Goal: Navigation & Orientation: Find specific page/section

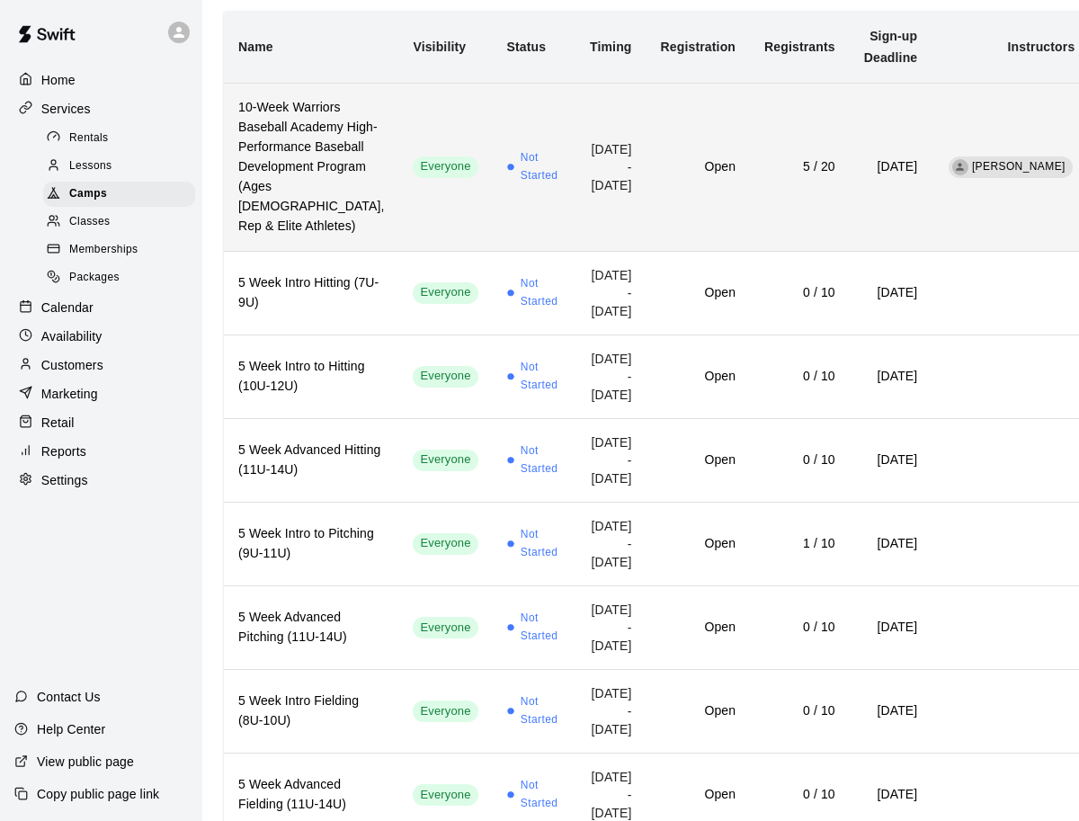
scroll to position [73, 0]
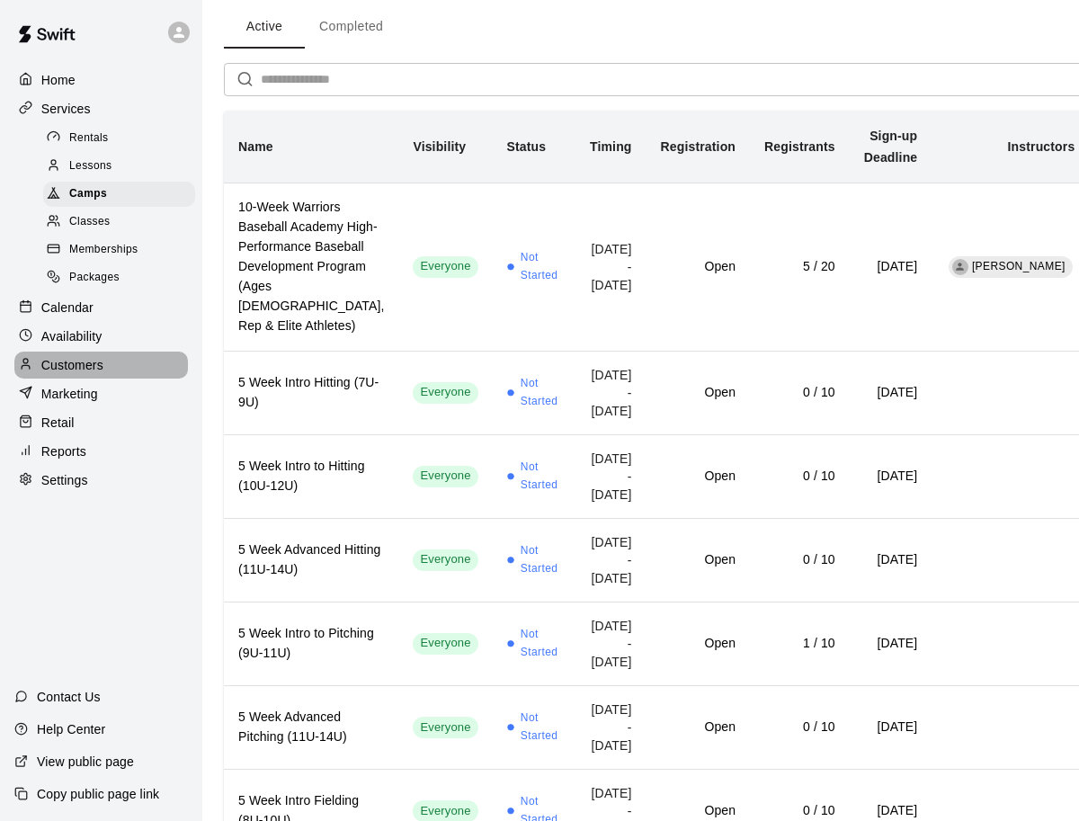
click at [80, 370] on p "Customers" at bounding box center [72, 365] width 62 height 18
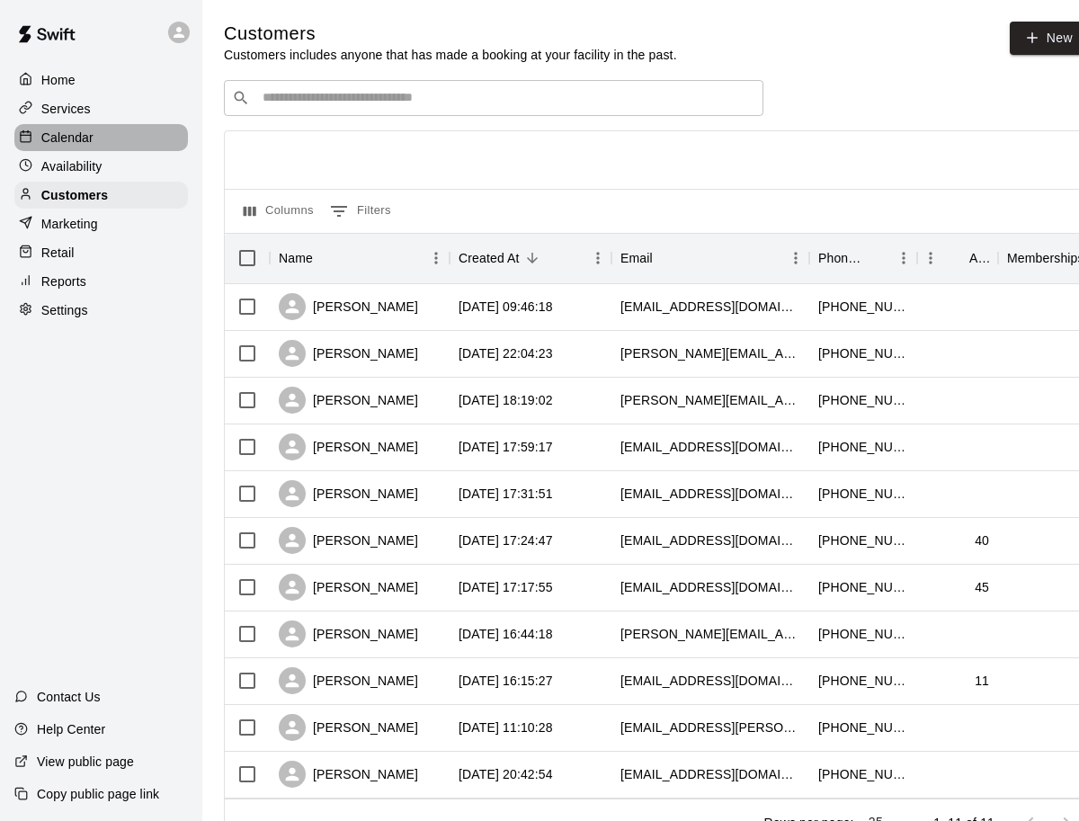
click at [83, 136] on p "Calendar" at bounding box center [67, 138] width 52 height 18
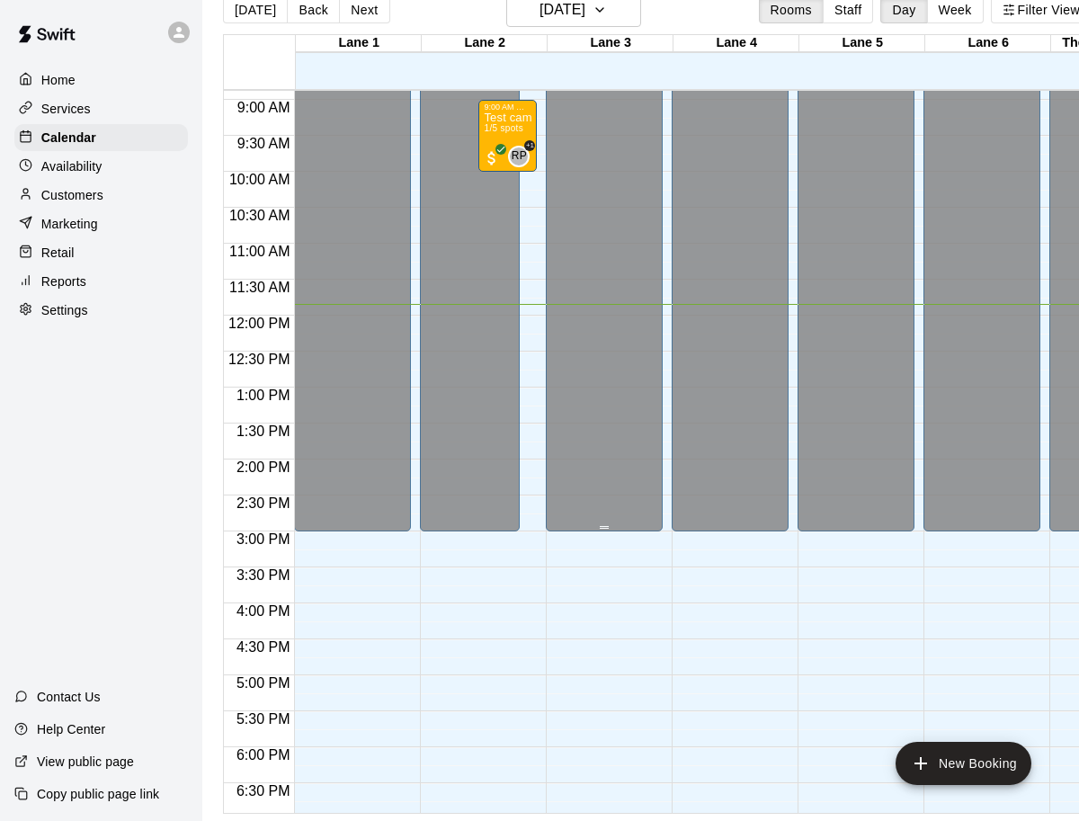
scroll to position [560, 0]
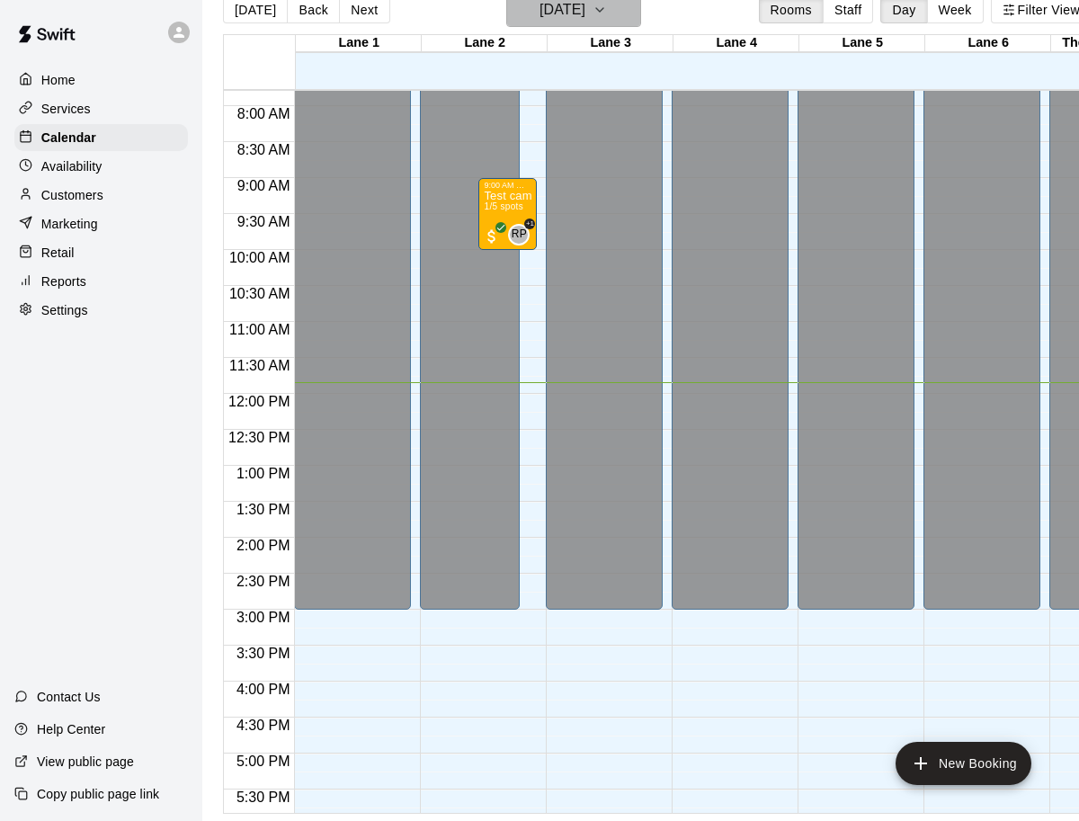
click at [585, 21] on h6 "Tuesday Aug 19" at bounding box center [562, 9] width 46 height 25
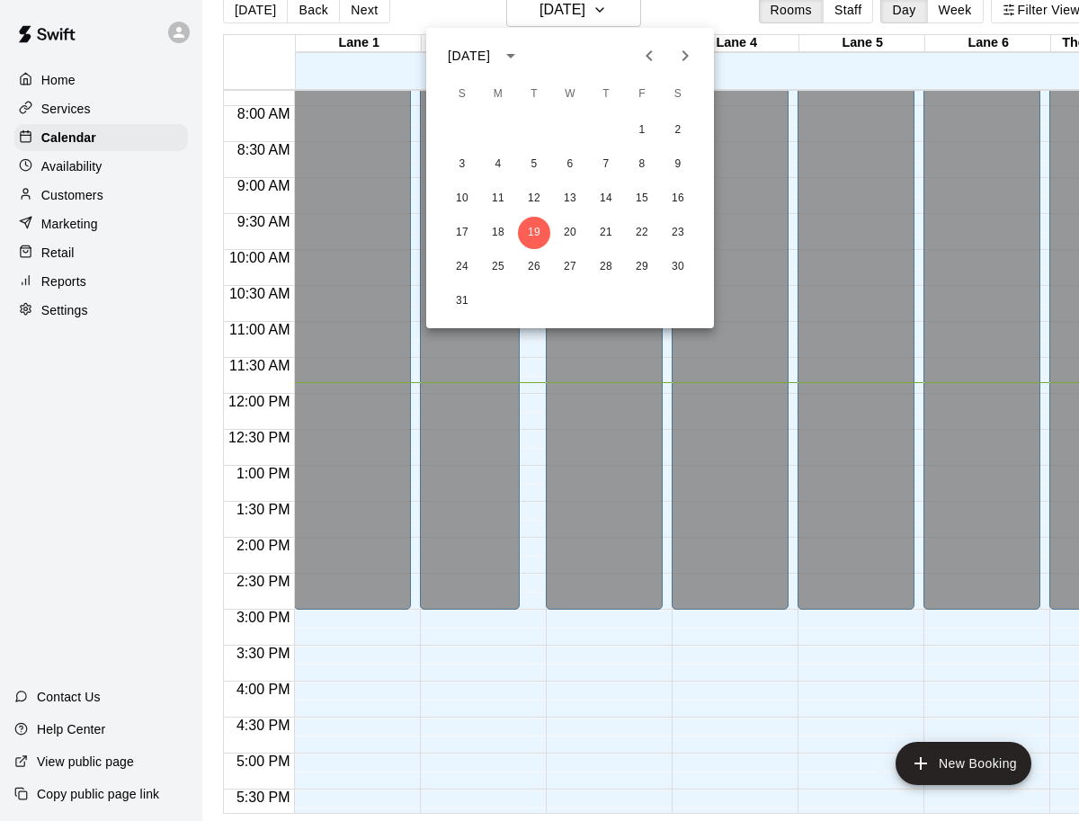
click at [692, 56] on icon "Next month" at bounding box center [685, 56] width 22 height 22
click at [683, 208] on button "18" at bounding box center [678, 199] width 32 height 32
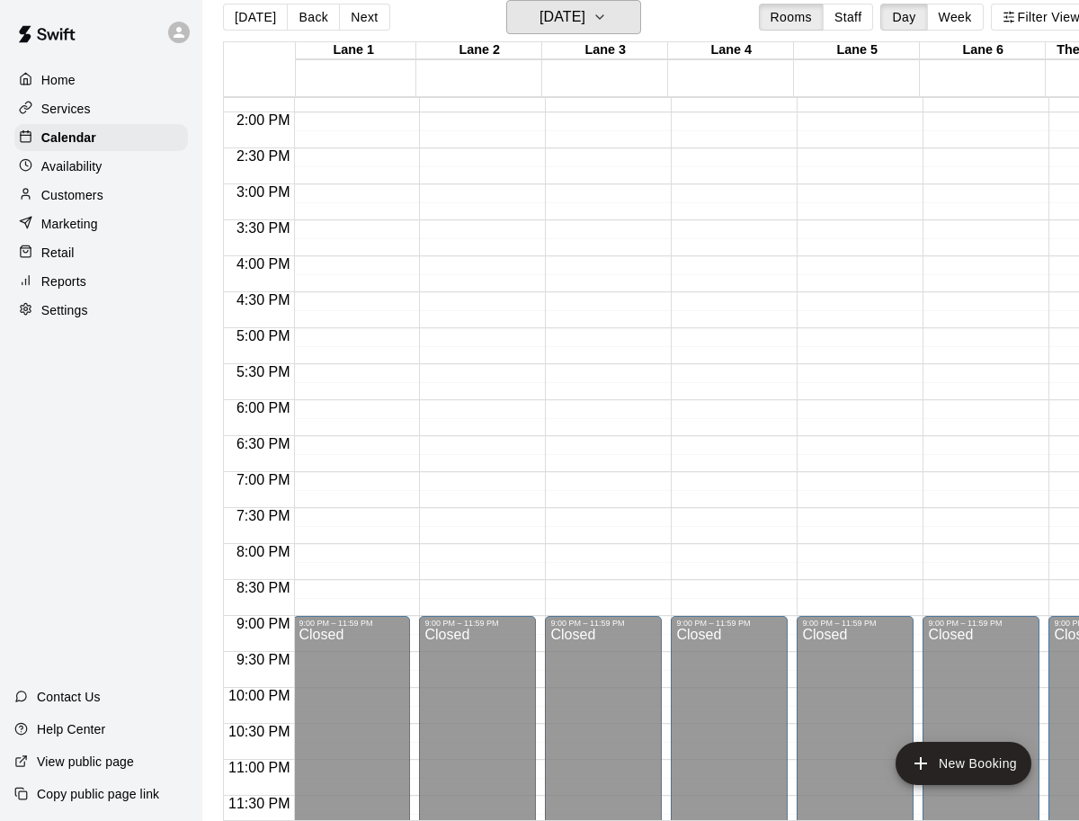
scroll to position [0, 1]
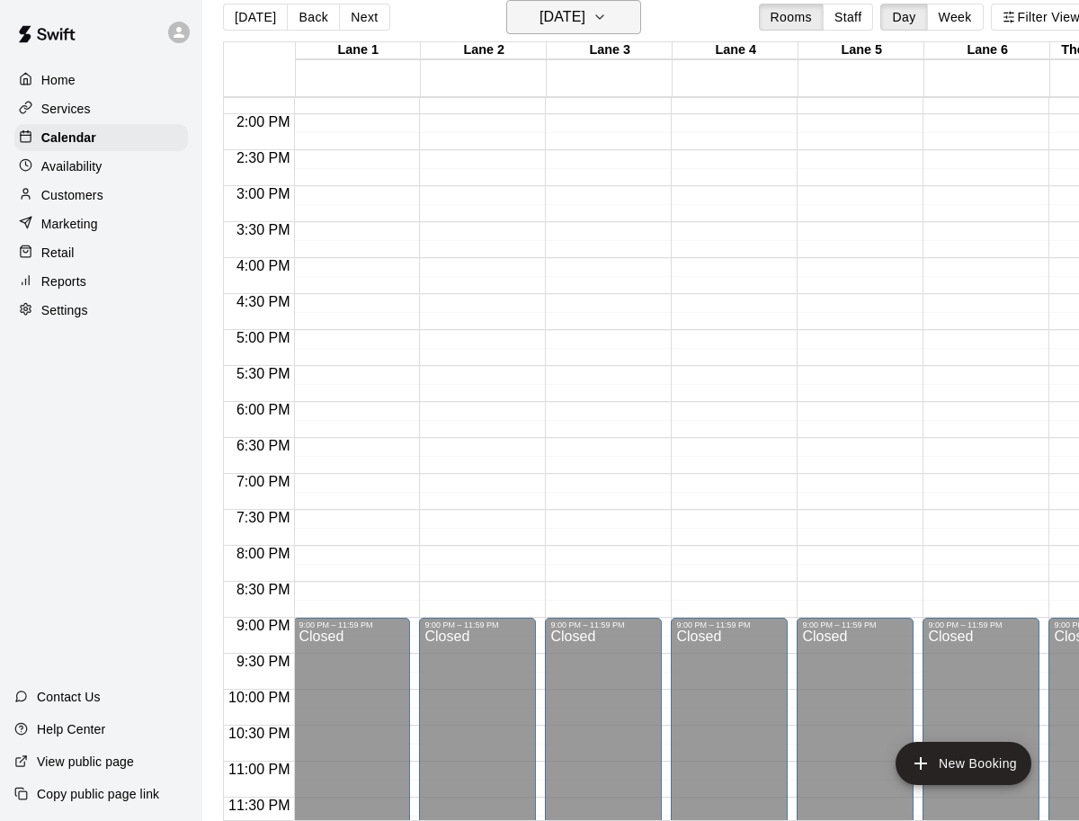
click at [585, 19] on h6 "Saturday Oct 18" at bounding box center [562, 16] width 46 height 25
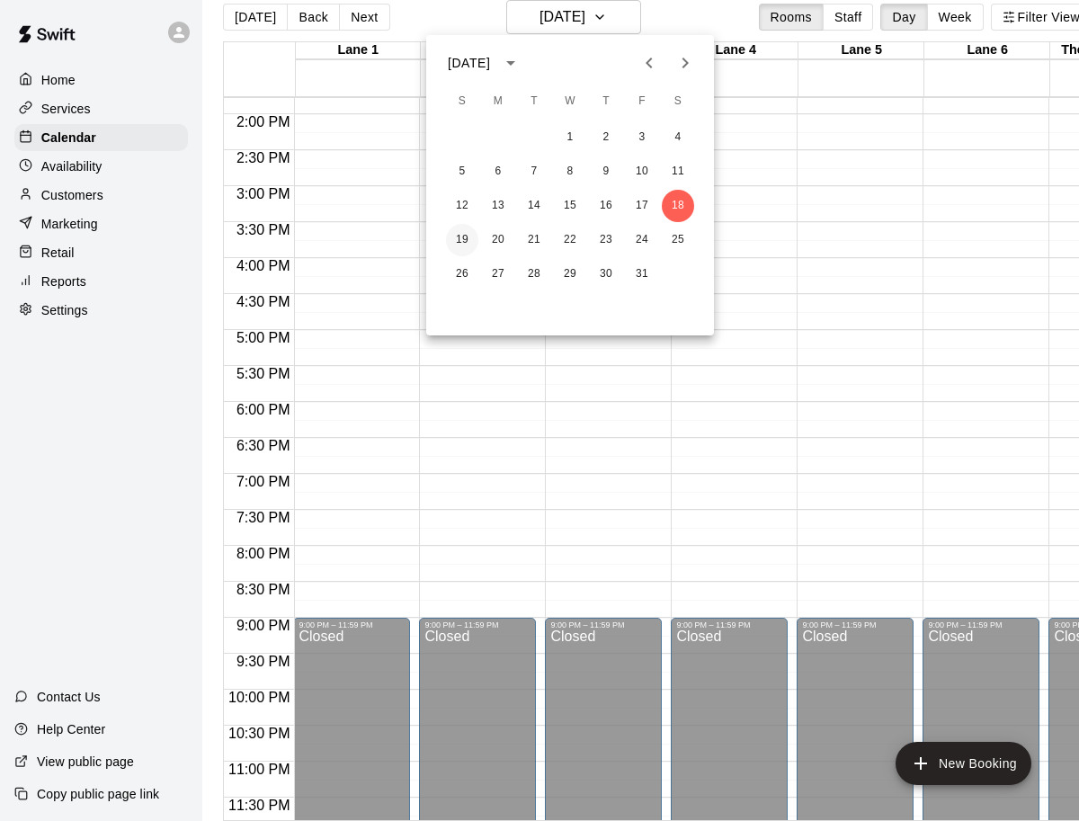
click at [459, 234] on button "19" at bounding box center [462, 240] width 32 height 32
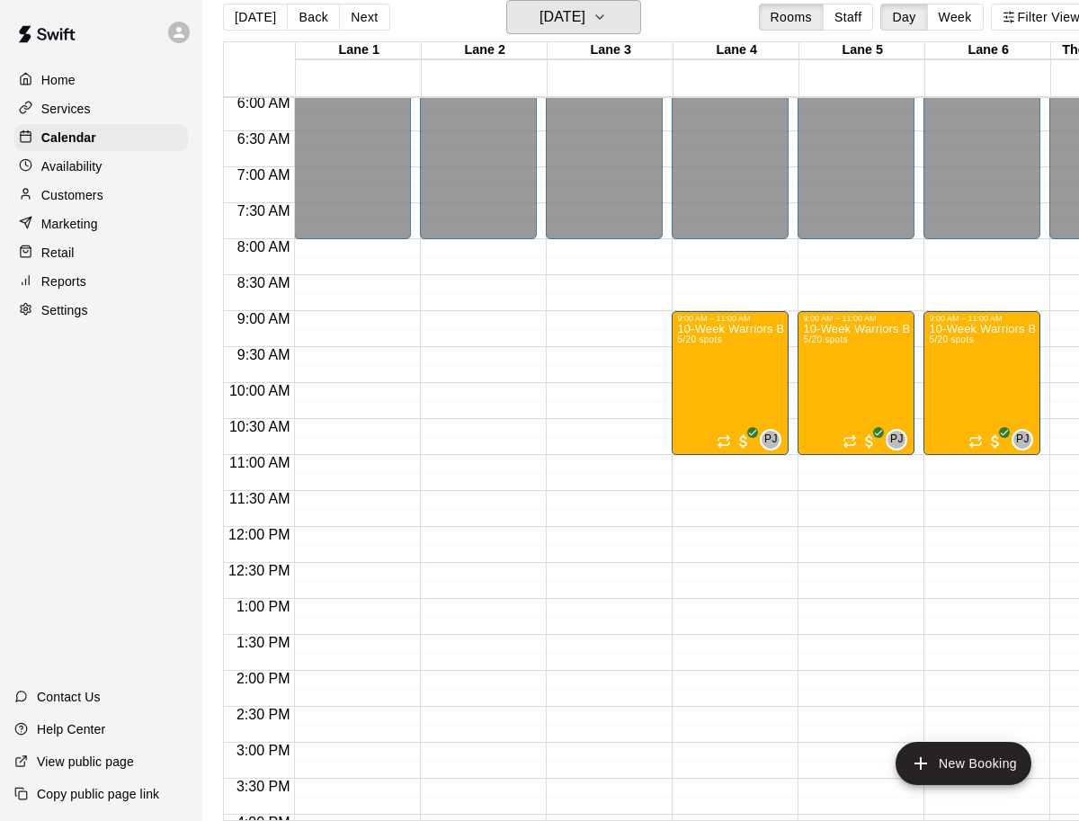
scroll to position [0, 0]
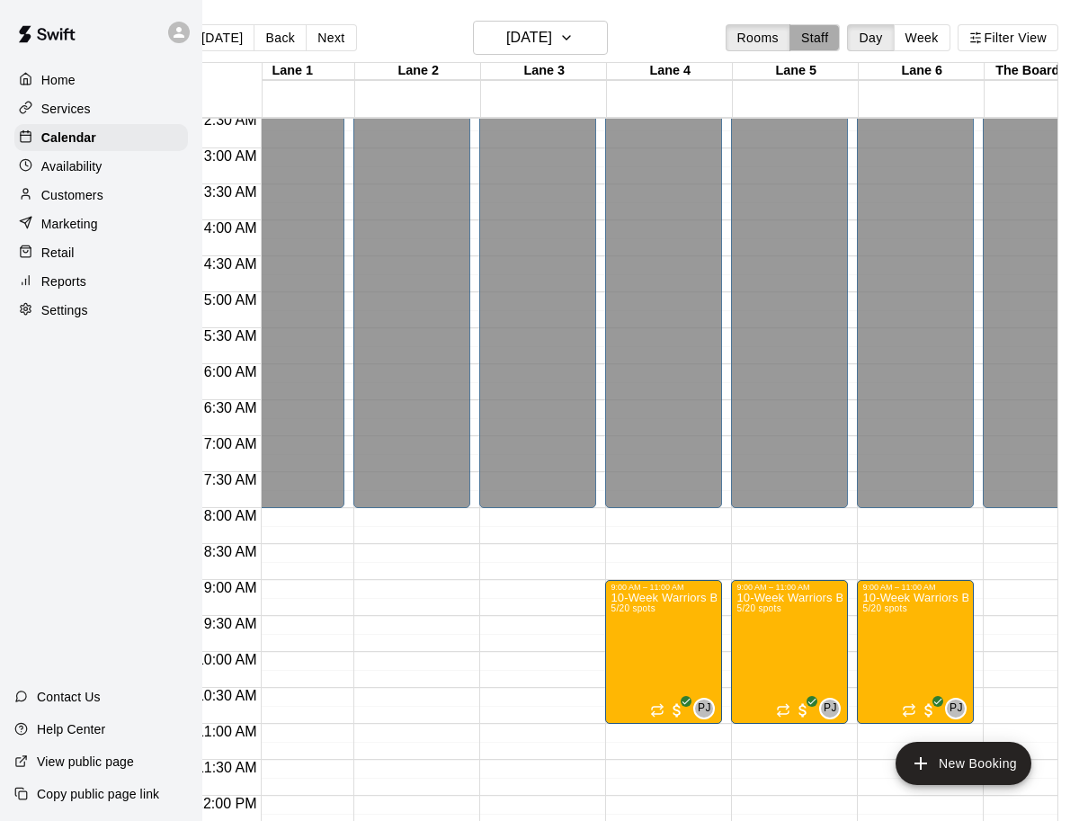
click at [806, 38] on button "Staff" at bounding box center [814, 37] width 51 height 27
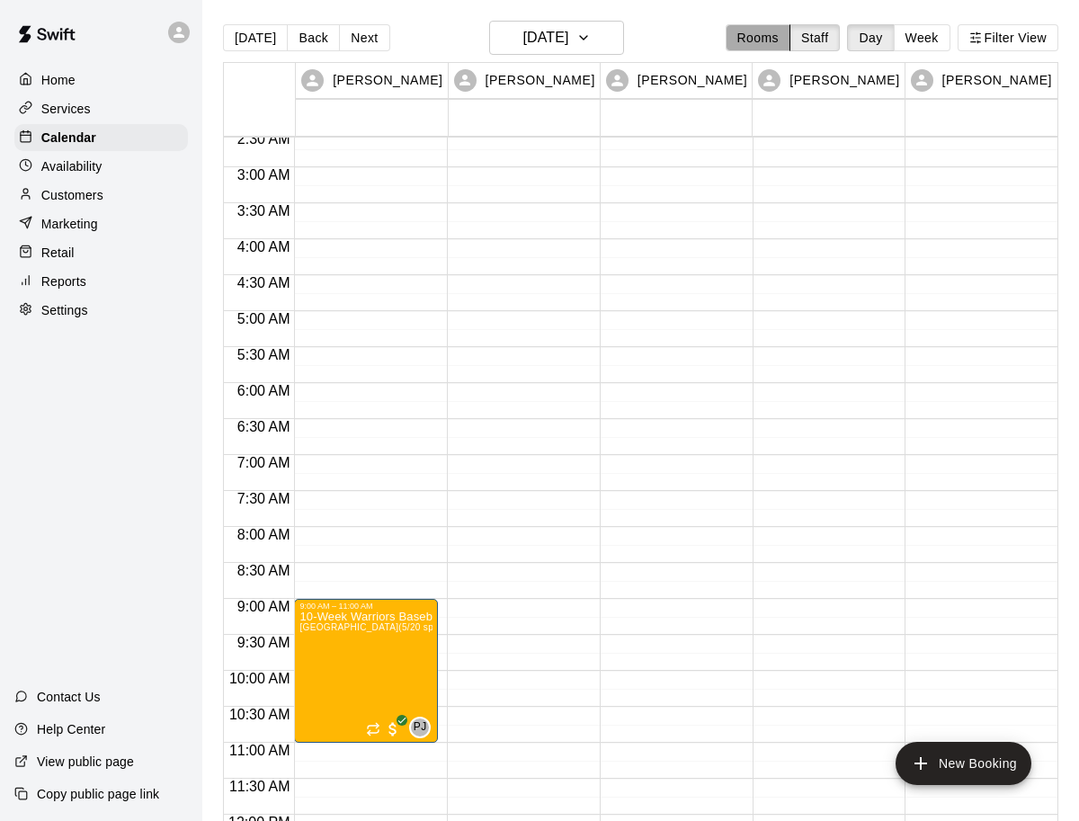
click at [763, 38] on button "Rooms" at bounding box center [758, 37] width 65 height 27
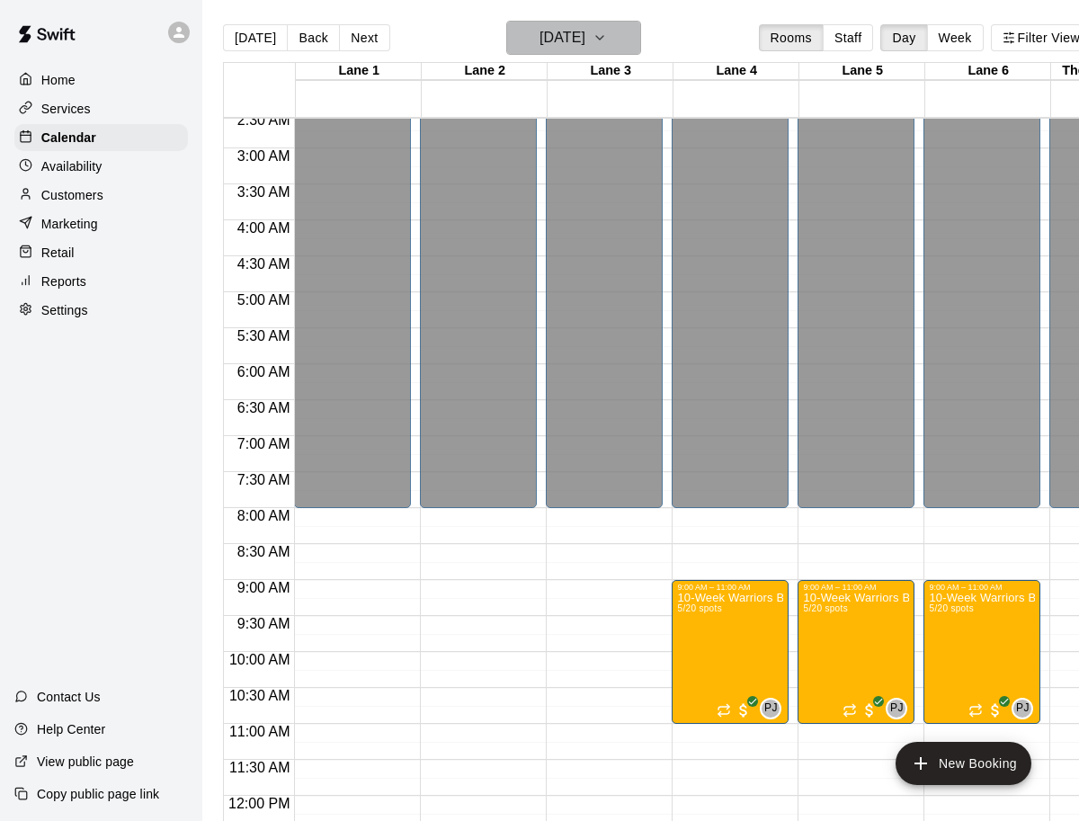
click at [548, 45] on h6 "Sunday Oct 19" at bounding box center [562, 37] width 46 height 25
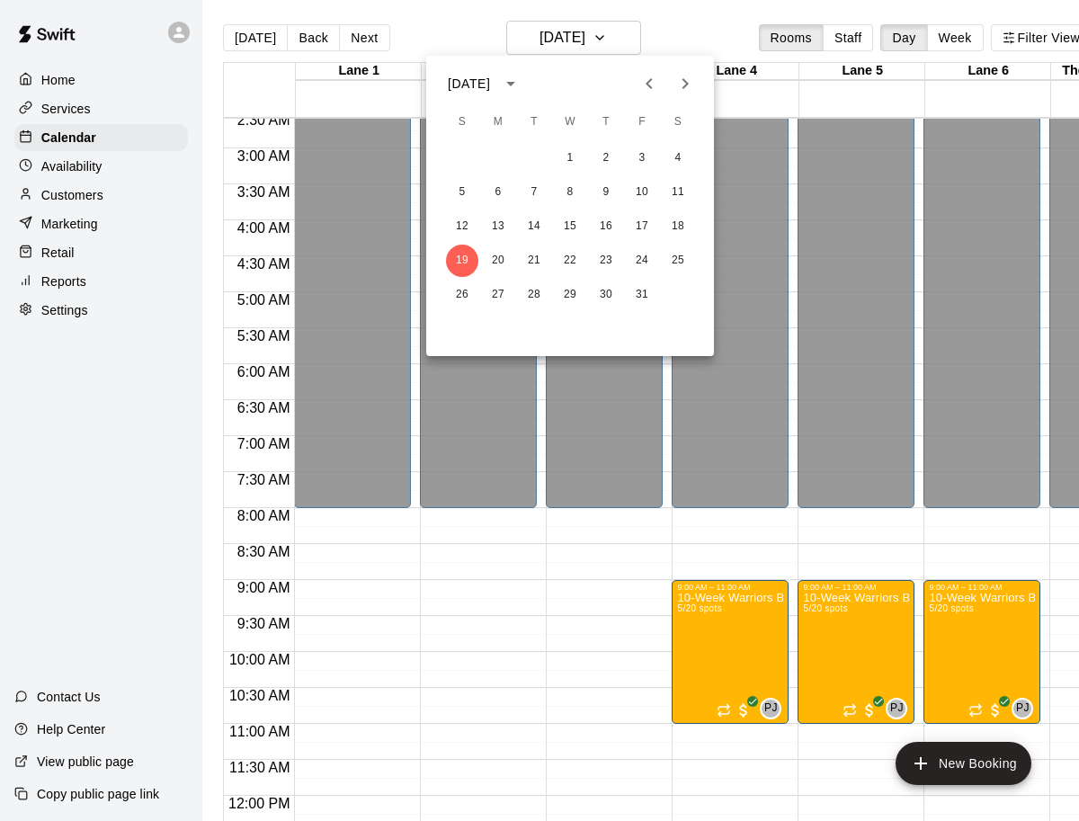
click at [558, 40] on div at bounding box center [539, 410] width 1079 height 821
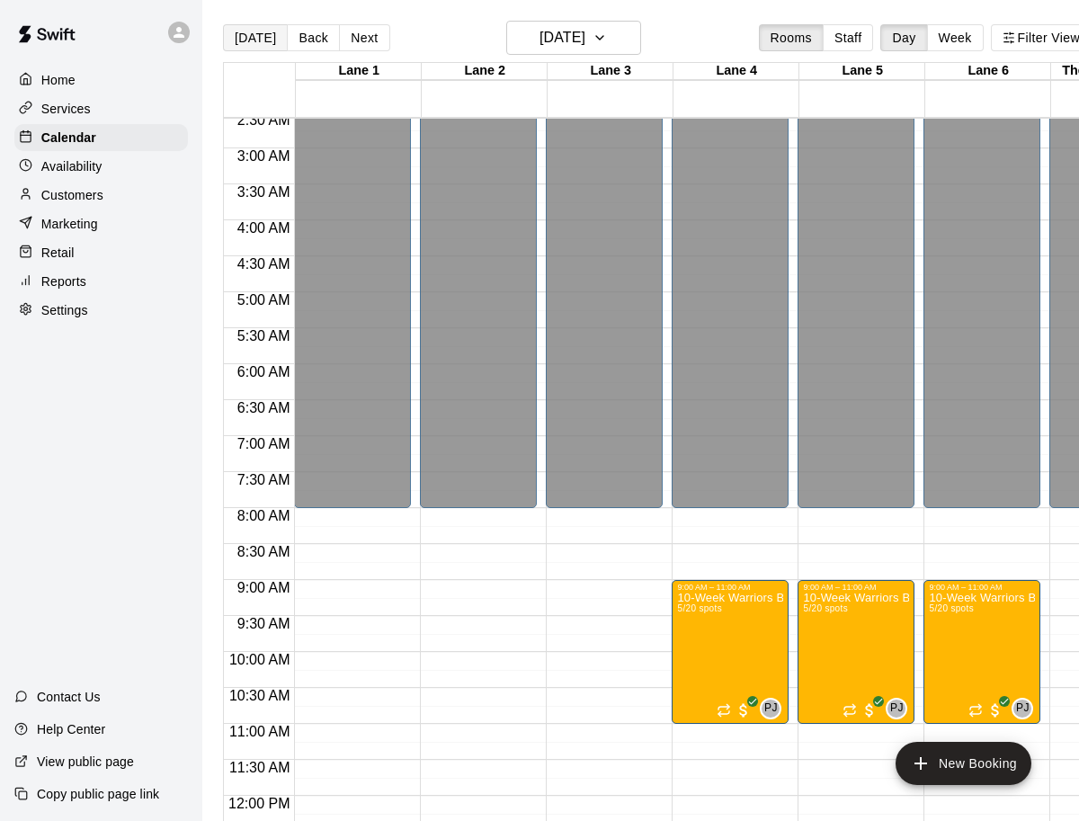
click at [261, 43] on button "Today" at bounding box center [255, 37] width 65 height 27
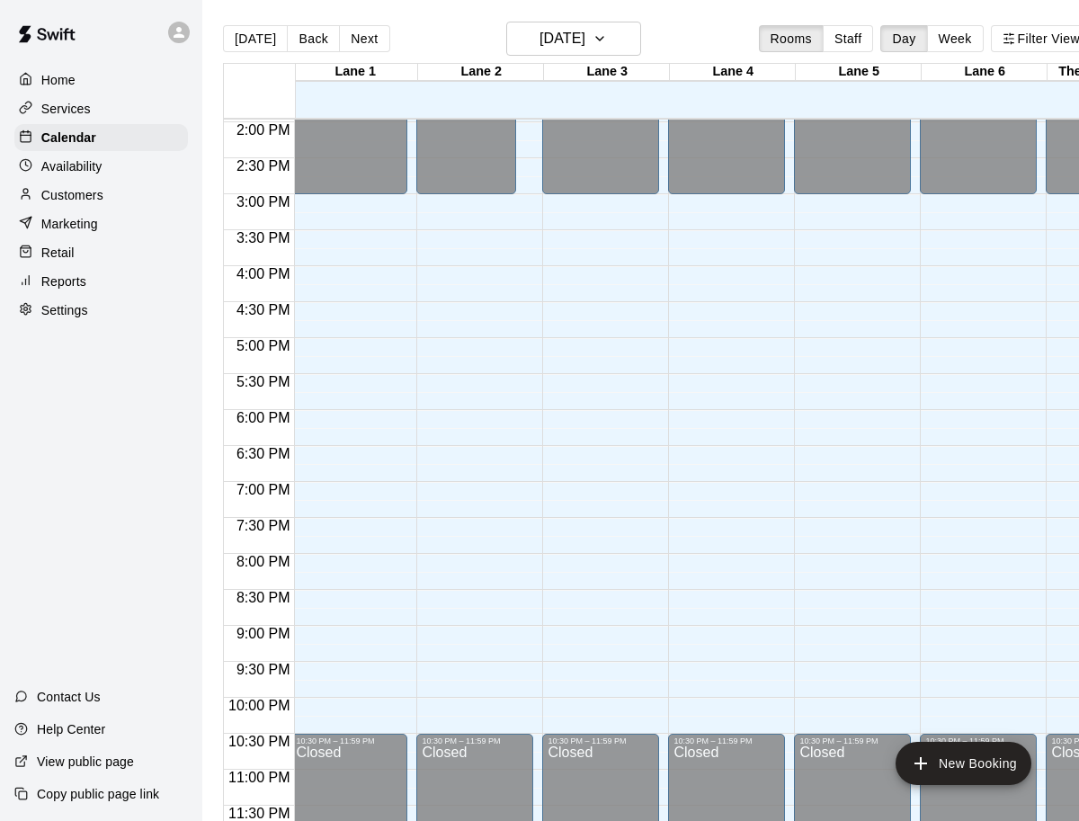
click at [115, 119] on div "Services" at bounding box center [101, 108] width 174 height 27
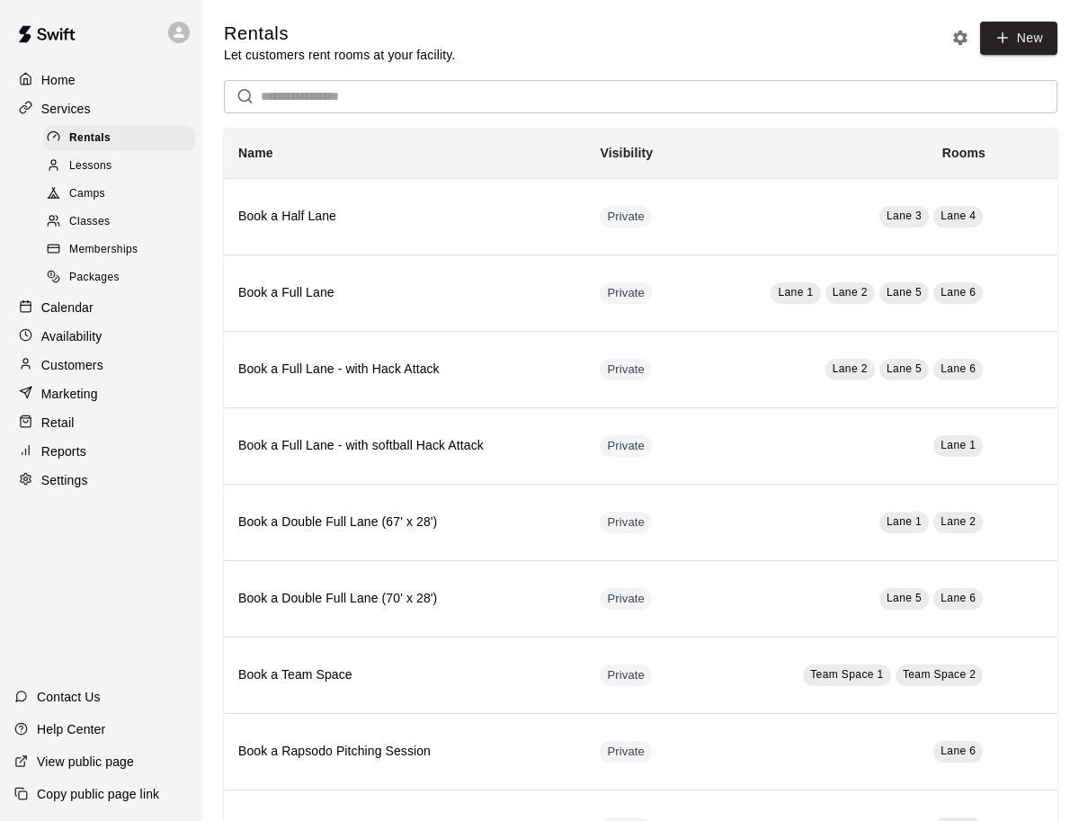
click at [91, 88] on div "Home" at bounding box center [101, 80] width 174 height 27
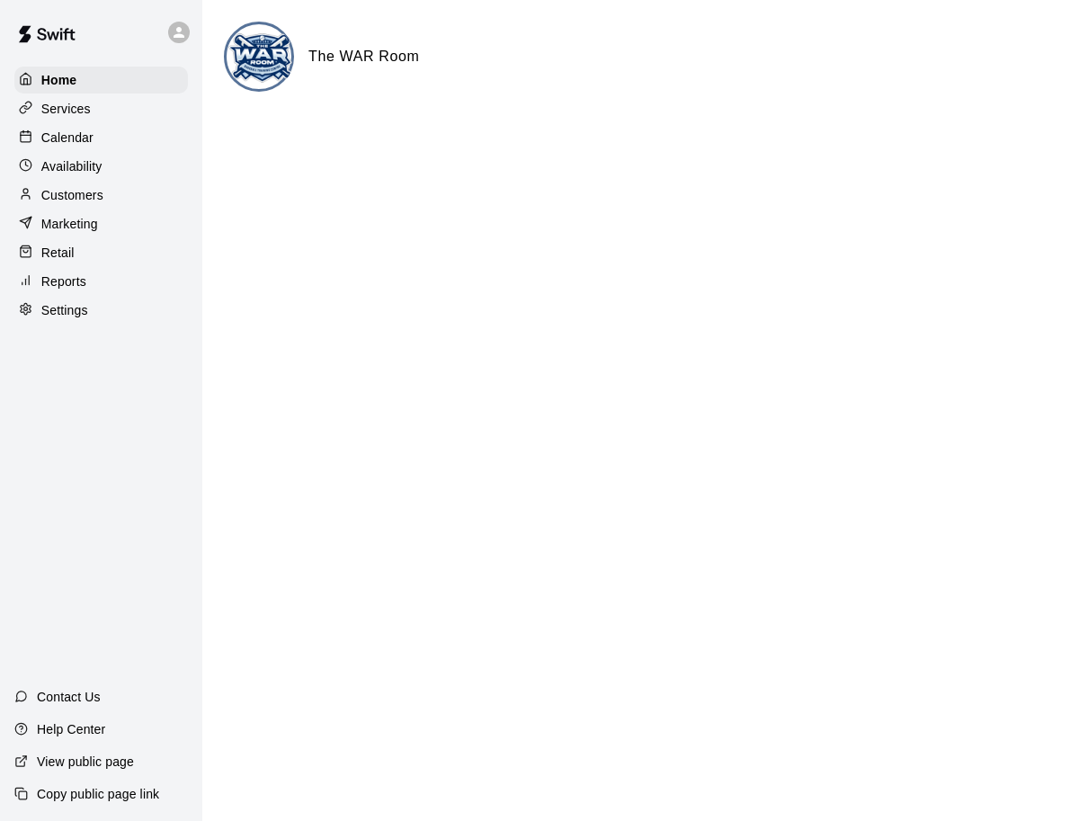
click at [92, 122] on div "Home Services Calendar Availability Customers Marketing Retail Reports Settings" at bounding box center [101, 195] width 202 height 261
click at [93, 111] on div "Services" at bounding box center [101, 108] width 174 height 27
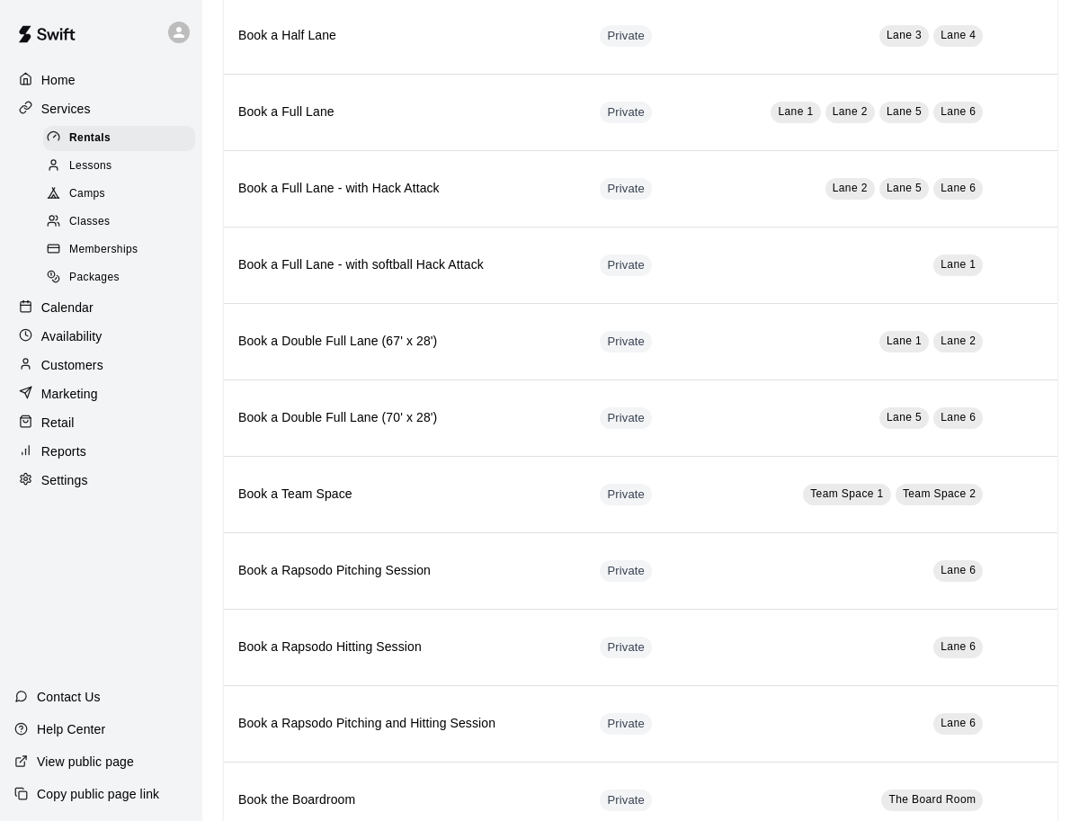
click at [140, 169] on div "Lessons" at bounding box center [119, 166] width 152 height 25
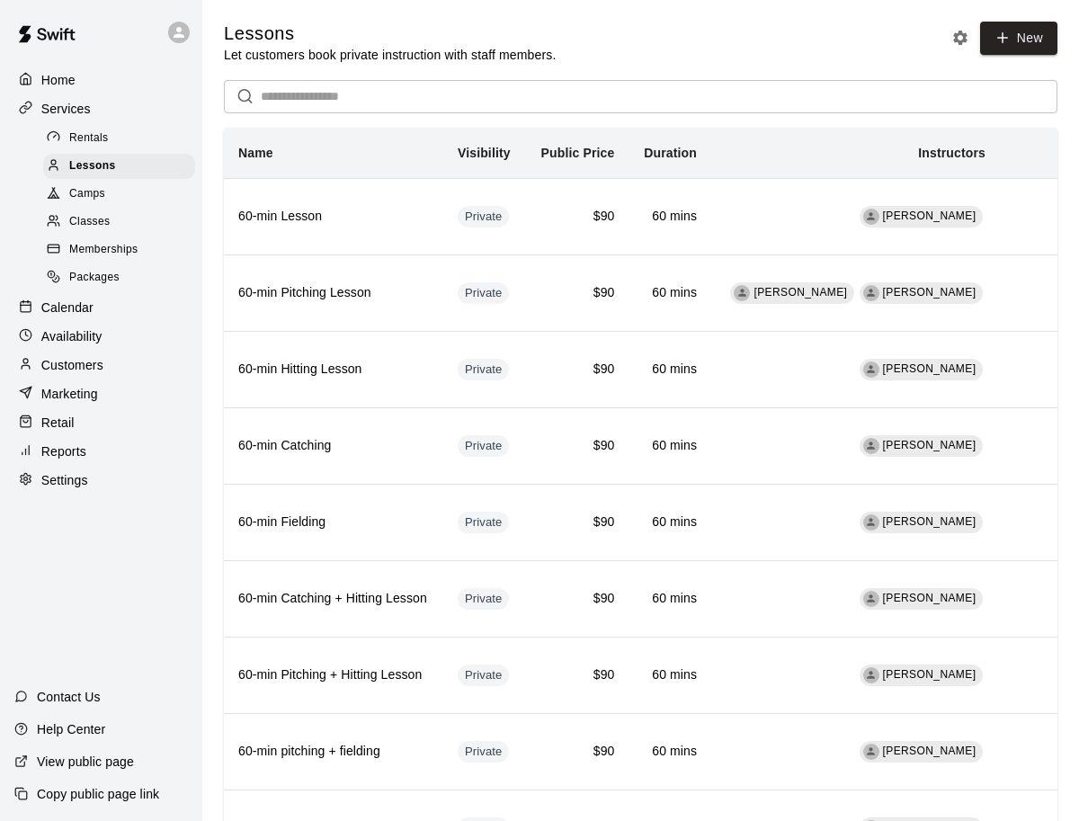
click at [120, 198] on div "Camps" at bounding box center [119, 194] width 152 height 25
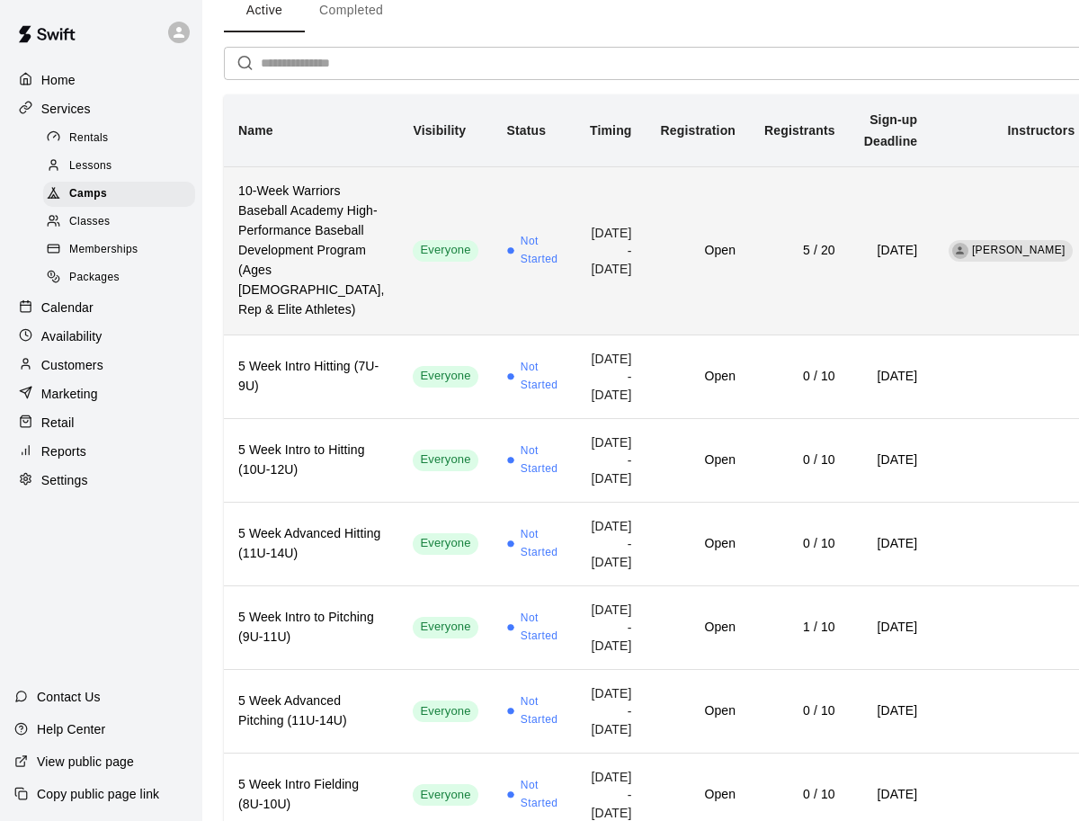
click at [575, 334] on td "[DATE] - [DATE]" at bounding box center [610, 250] width 71 height 168
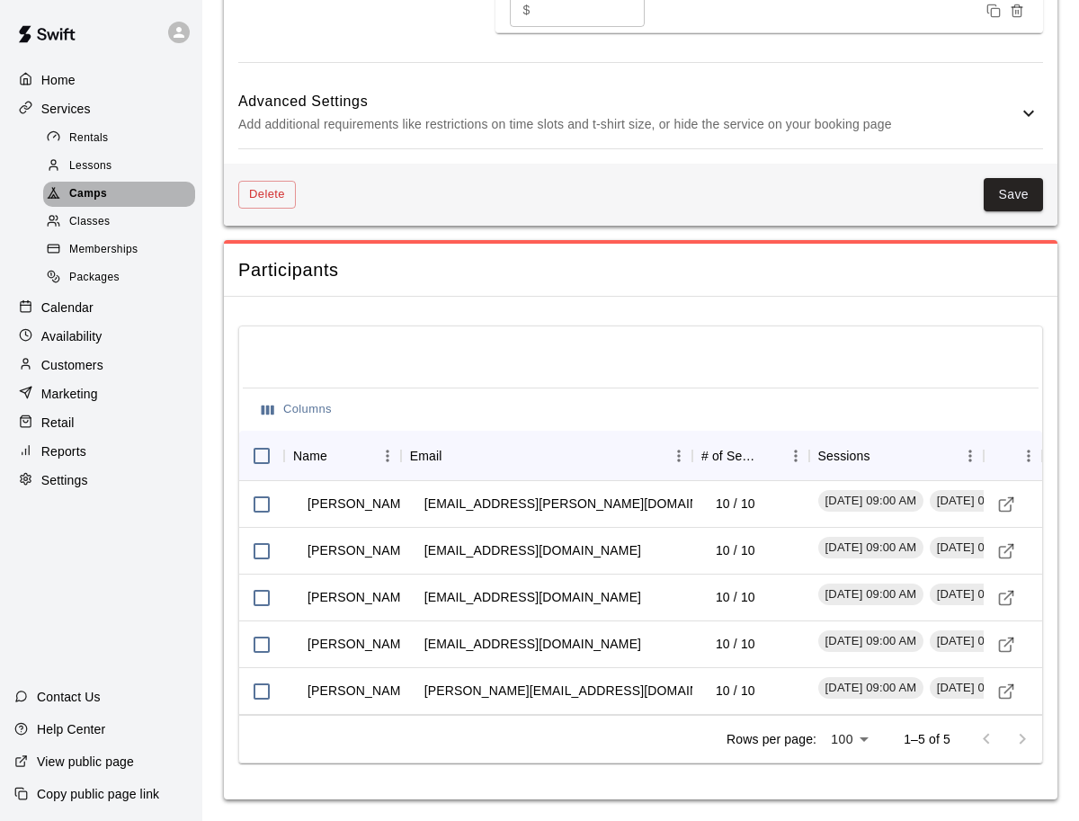
click at [77, 191] on span "Camps" at bounding box center [88, 194] width 38 height 18
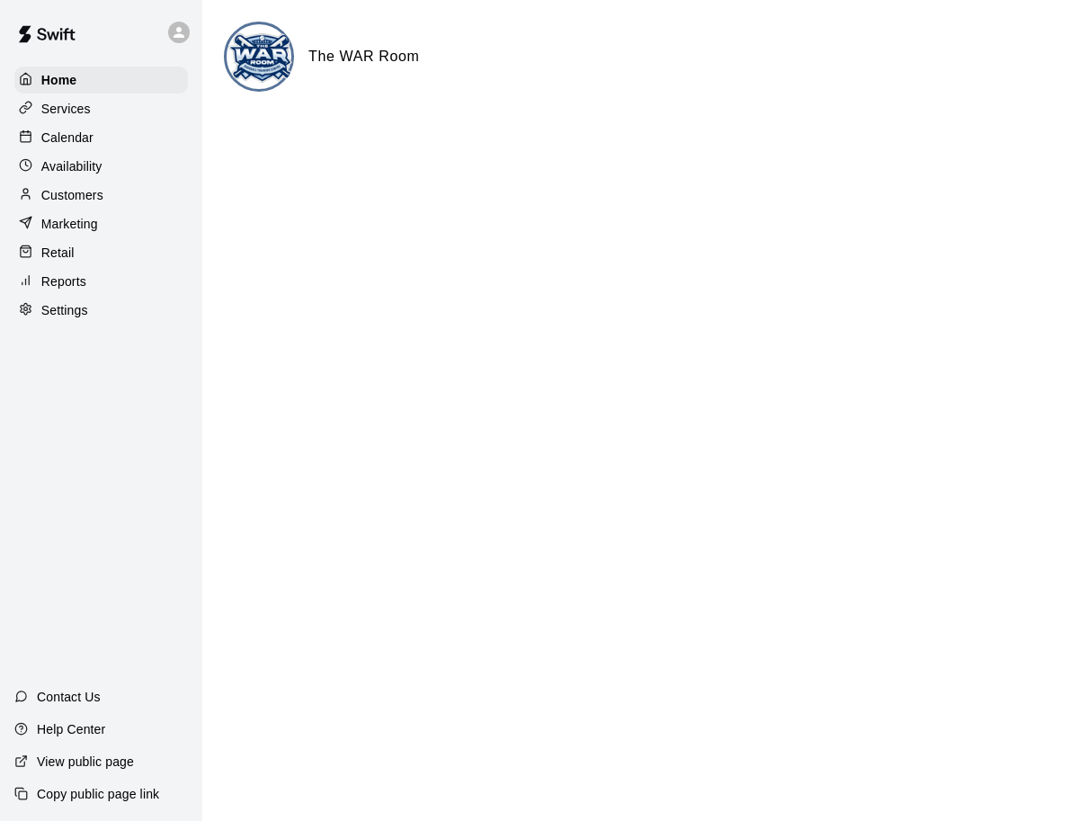
click at [85, 193] on p "Customers" at bounding box center [72, 195] width 62 height 18
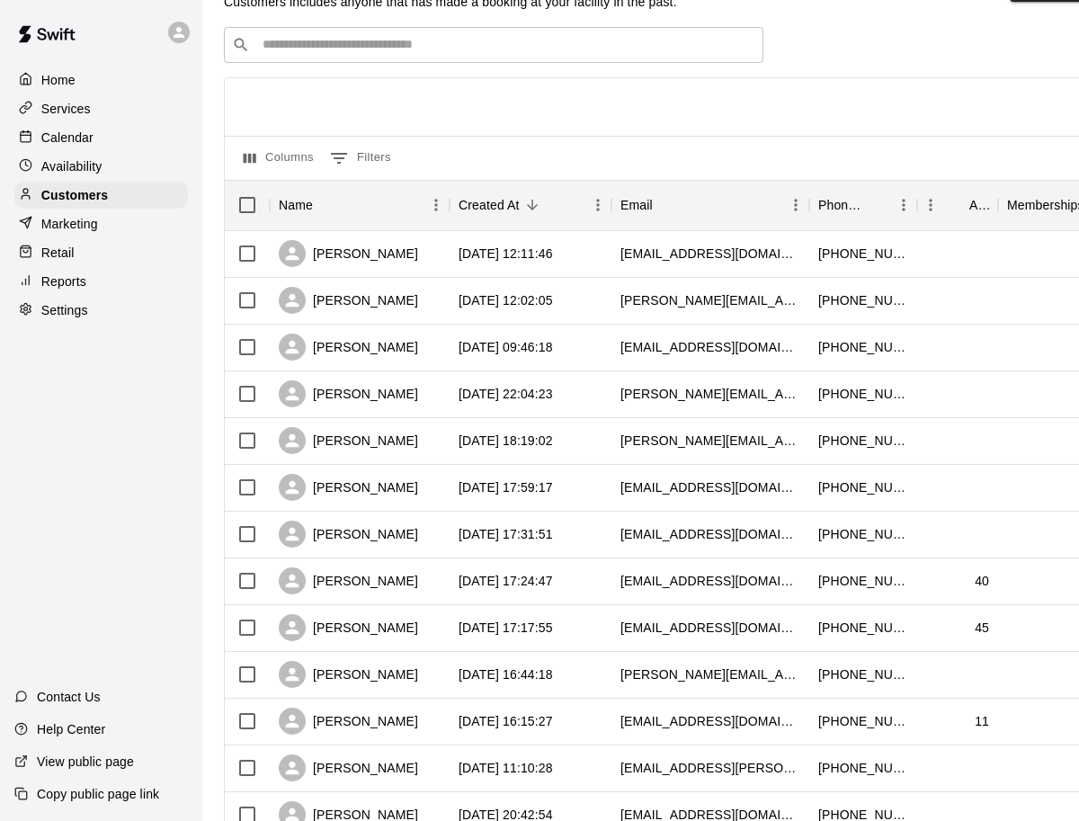
scroll to position [34, 0]
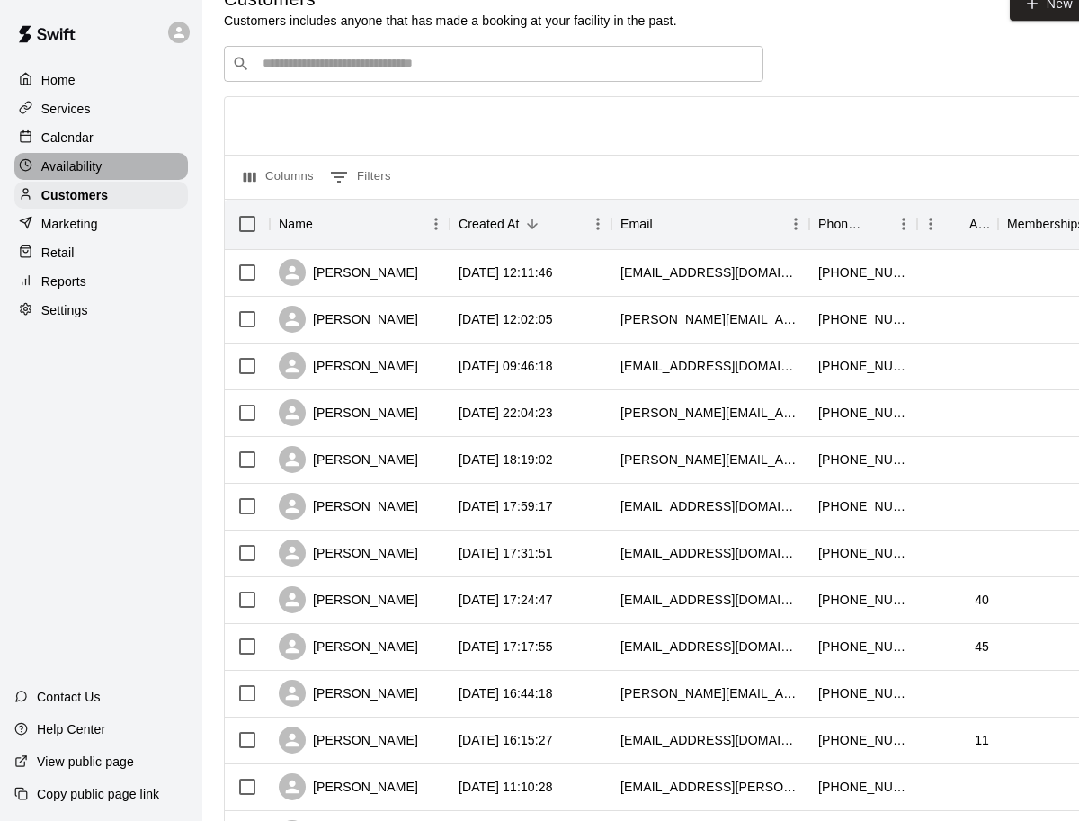
click at [127, 161] on div "Availability" at bounding box center [101, 166] width 174 height 27
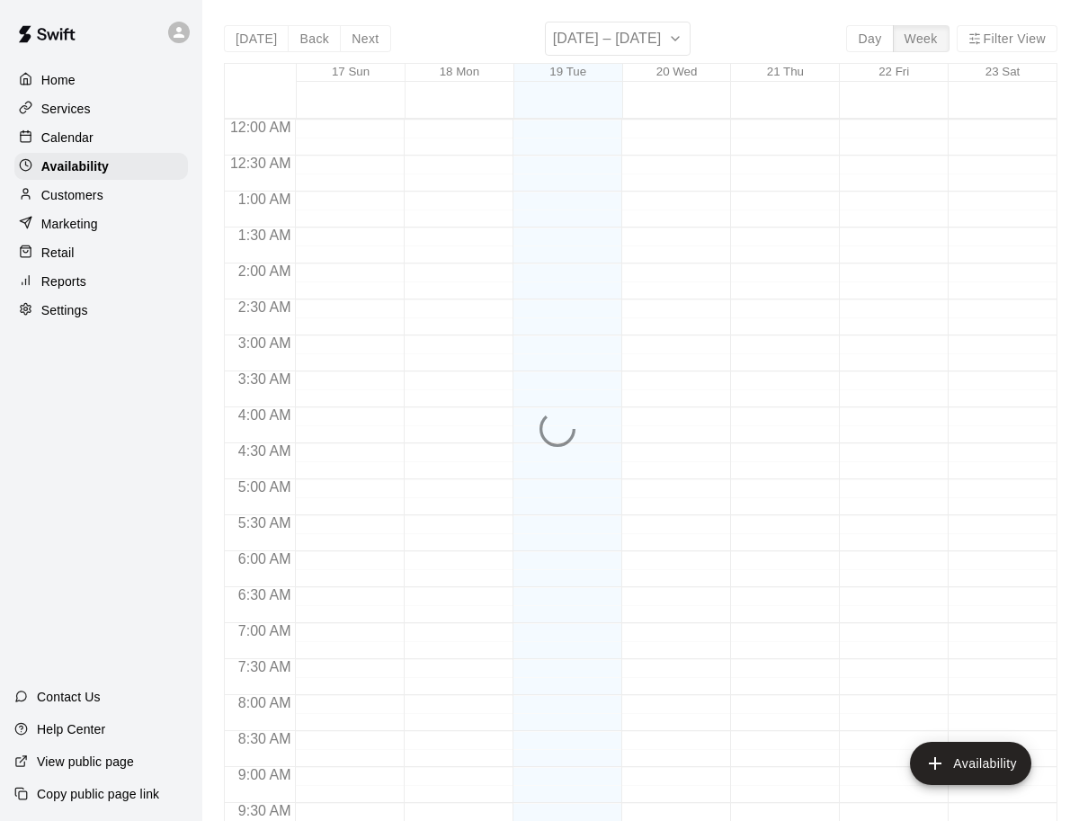
scroll to position [879, 0]
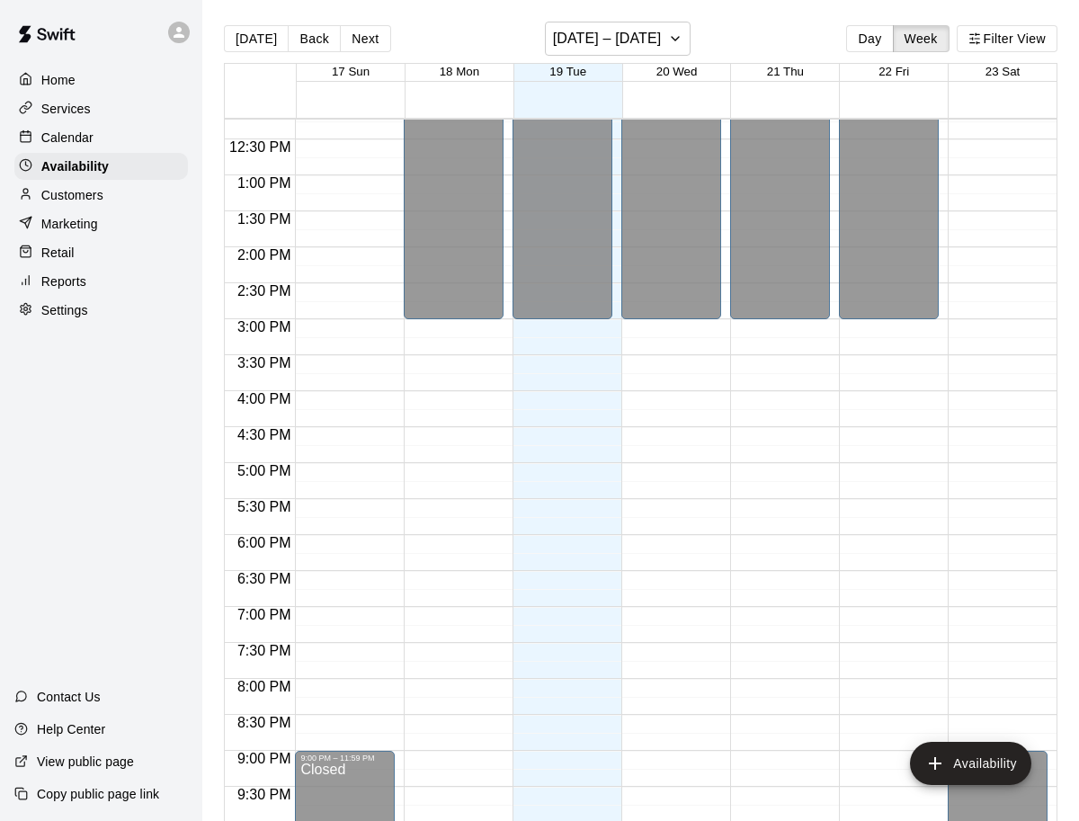
click at [120, 146] on div "Calendar" at bounding box center [101, 137] width 174 height 27
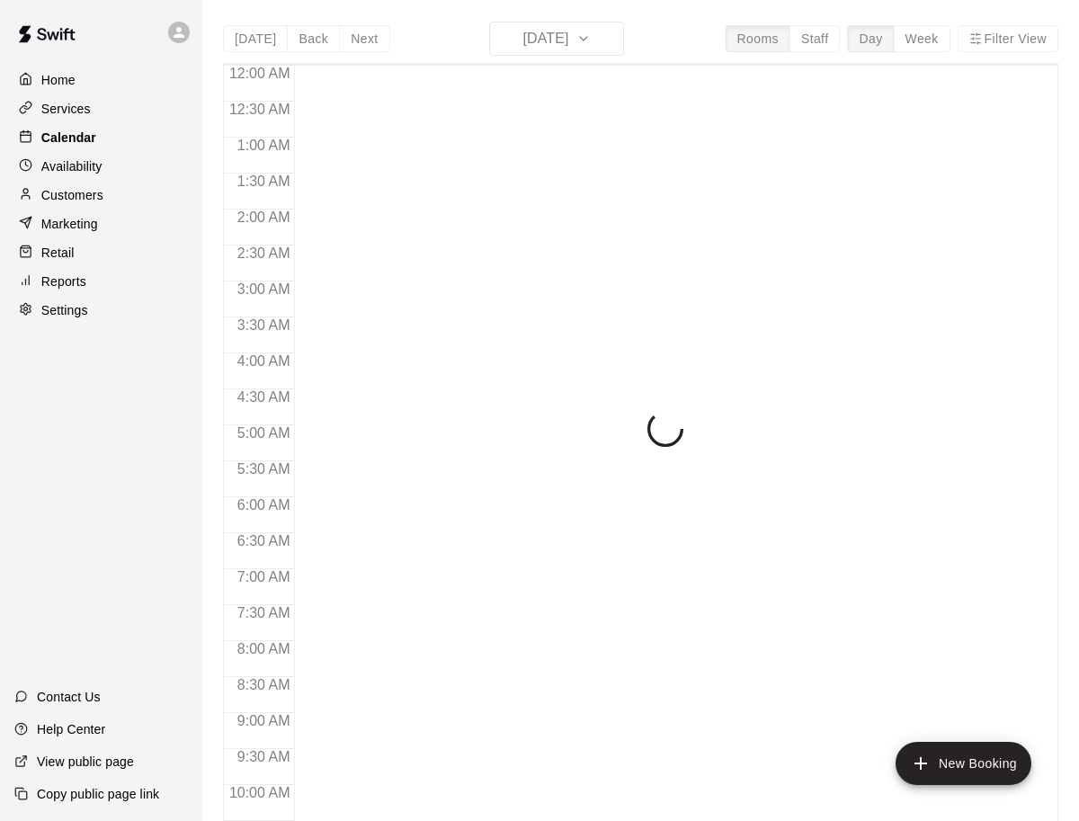
scroll to position [879, 0]
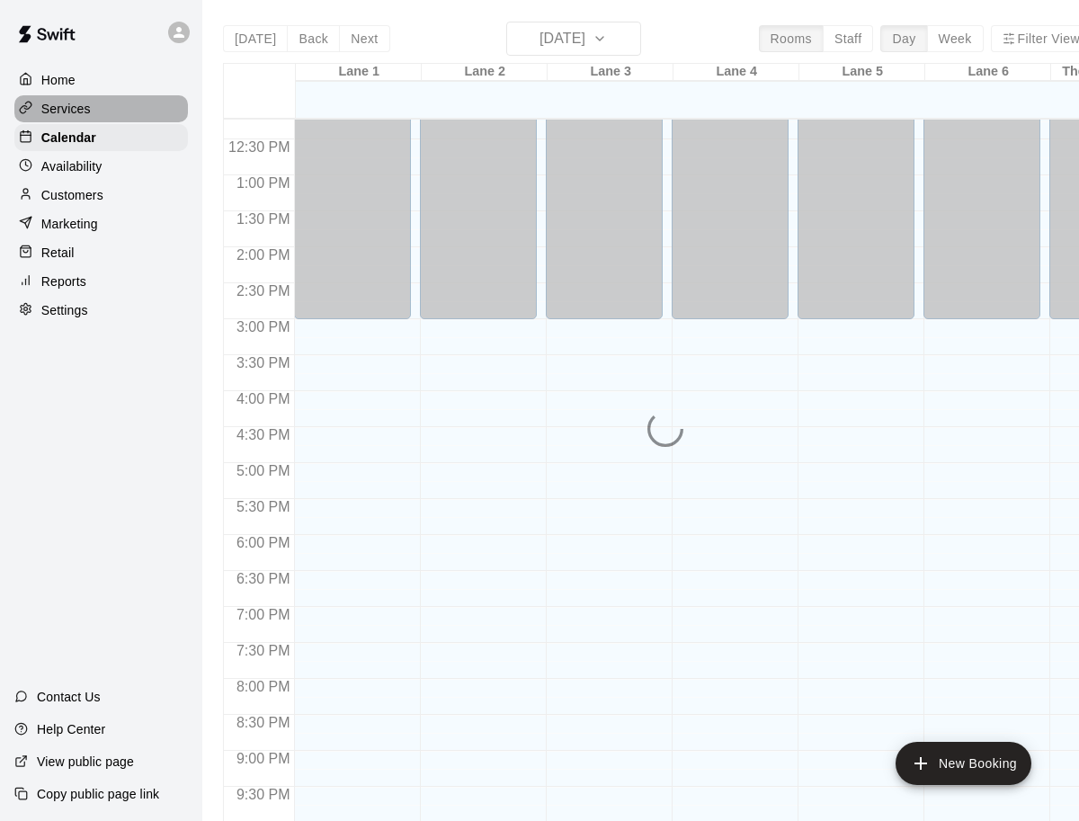
click at [119, 118] on div "Services" at bounding box center [101, 108] width 174 height 27
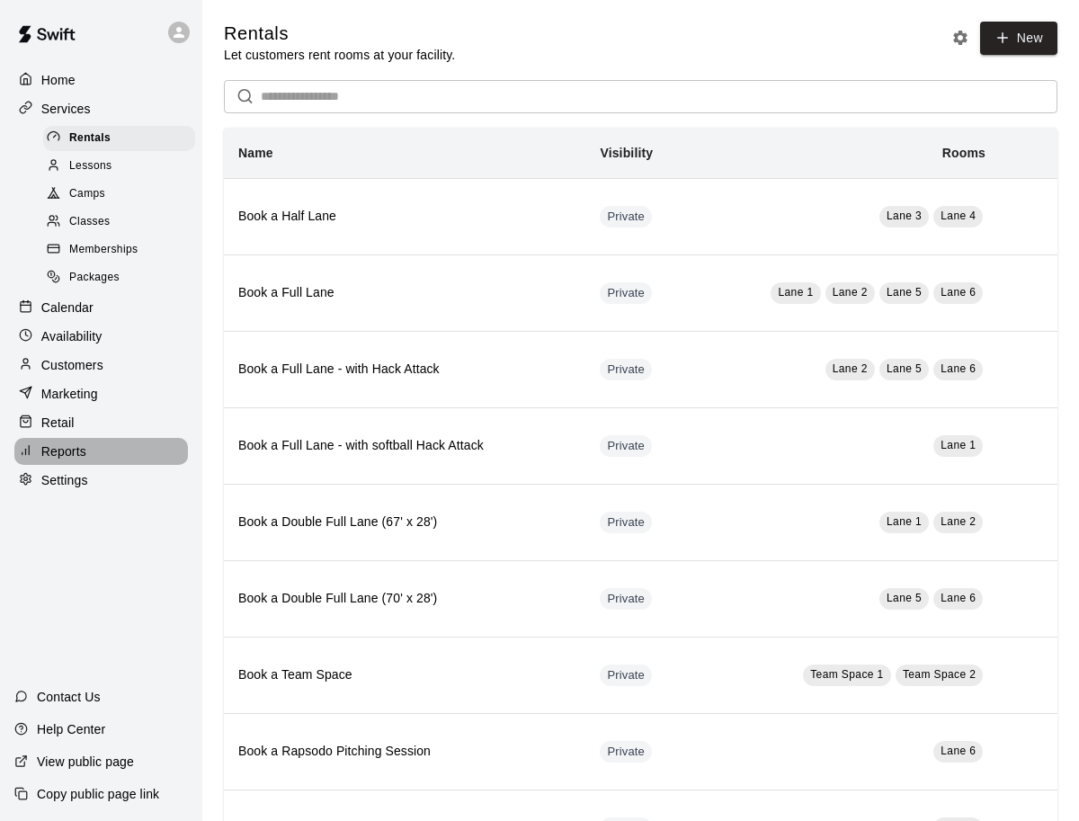
click at [105, 451] on div "Reports" at bounding box center [101, 451] width 174 height 27
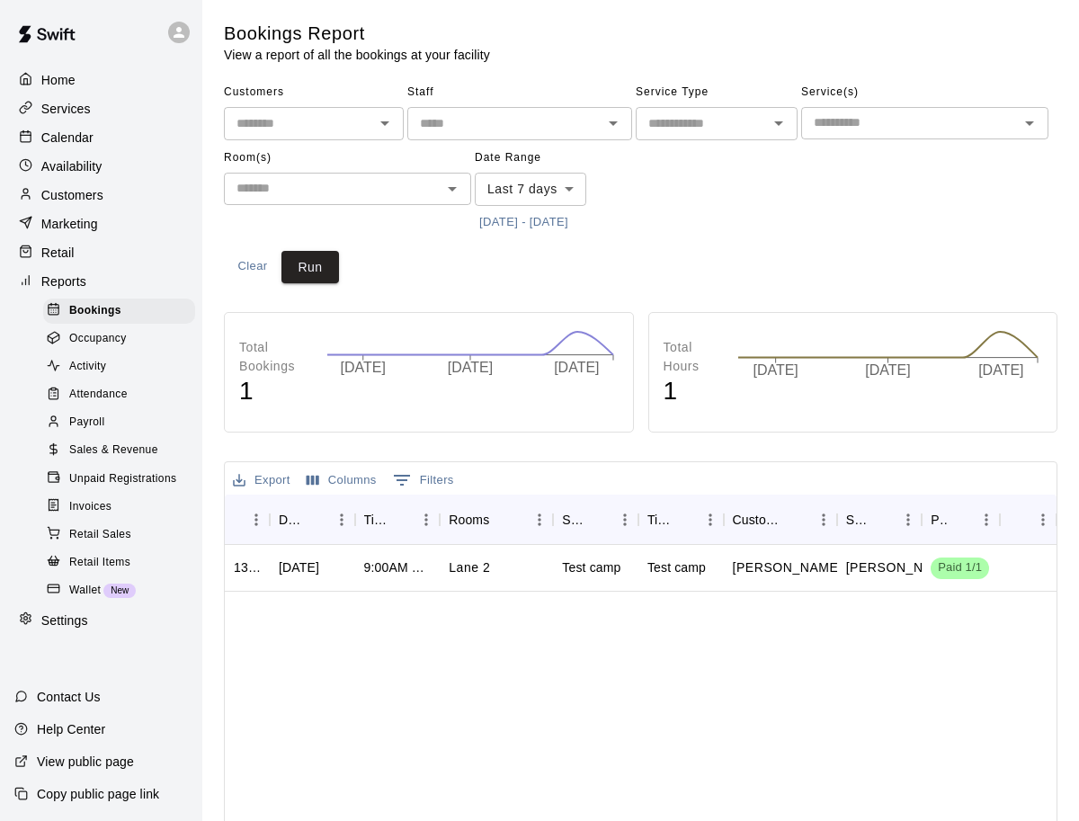
click at [102, 449] on span "Sales & Revenue" at bounding box center [113, 450] width 89 height 18
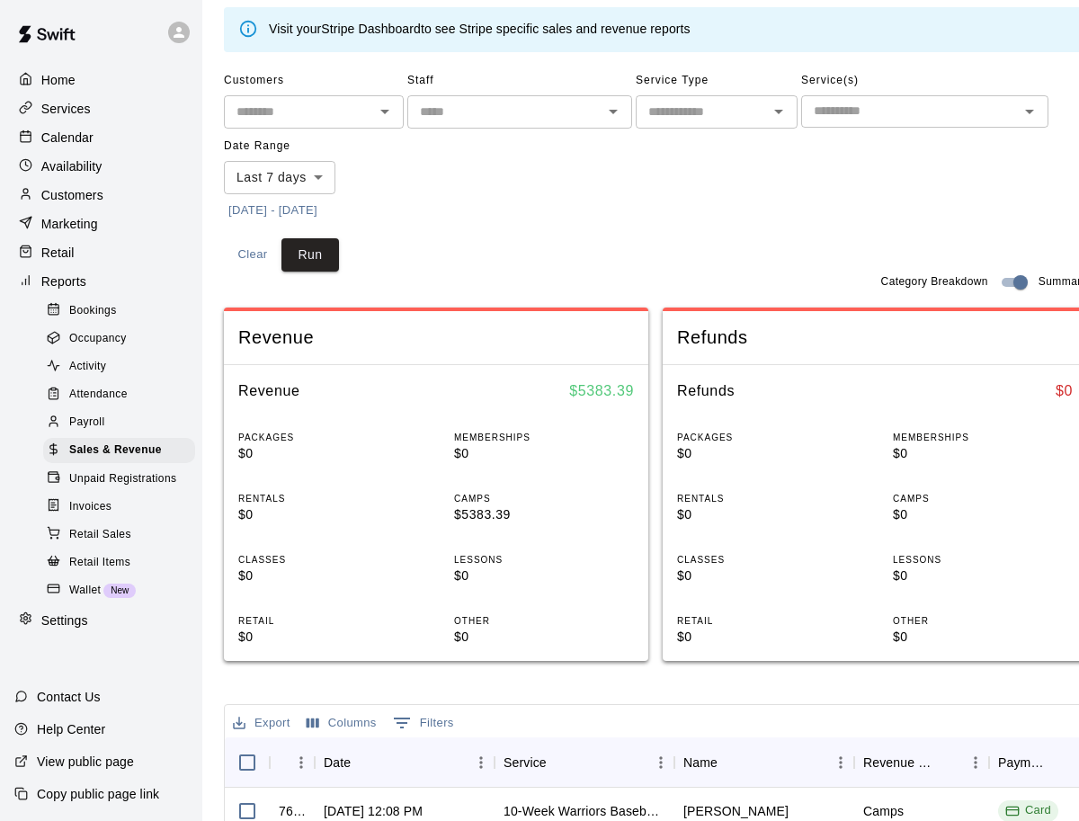
scroll to position [67, 0]
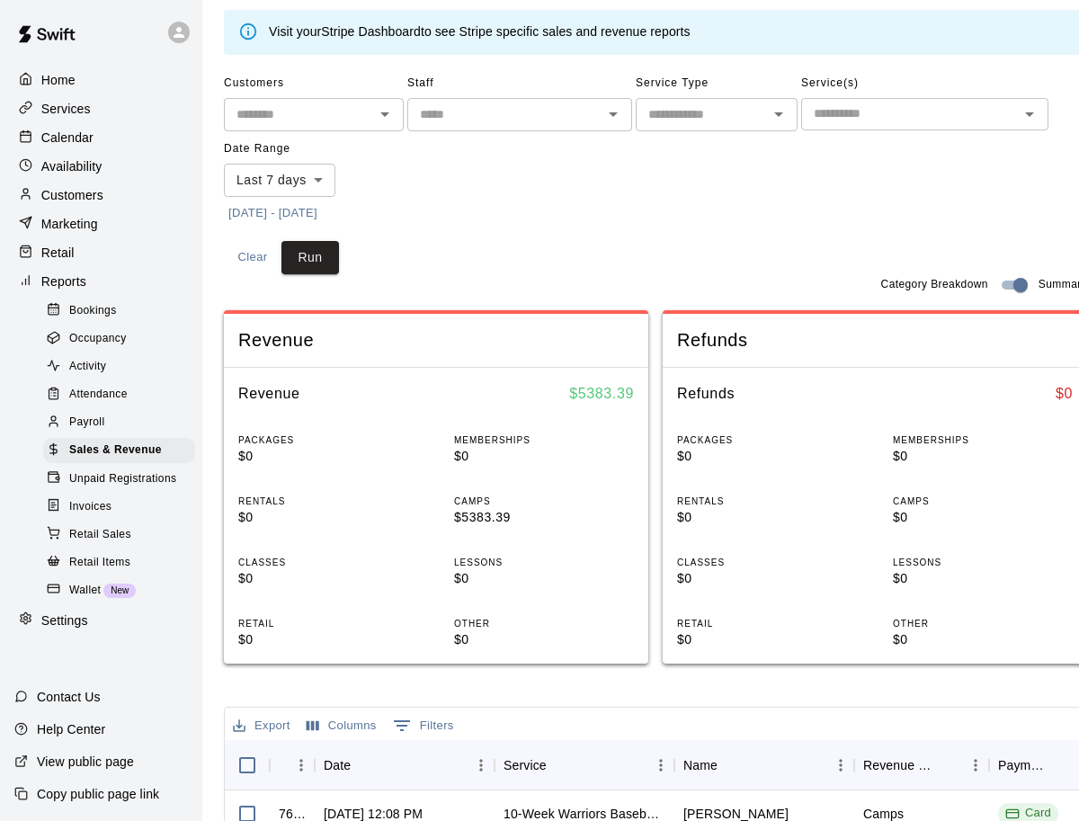
click at [108, 513] on span "Invoices" at bounding box center [90, 507] width 42 height 18
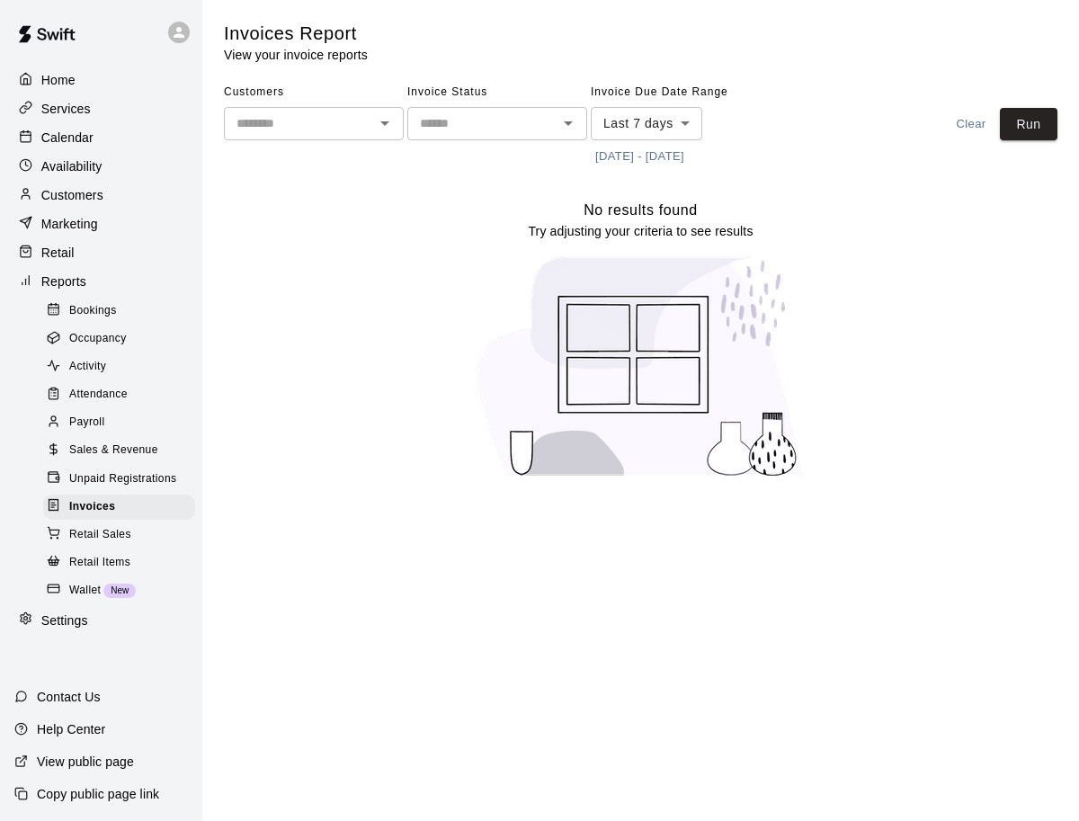
click at [111, 458] on span "Sales & Revenue" at bounding box center [113, 450] width 89 height 18
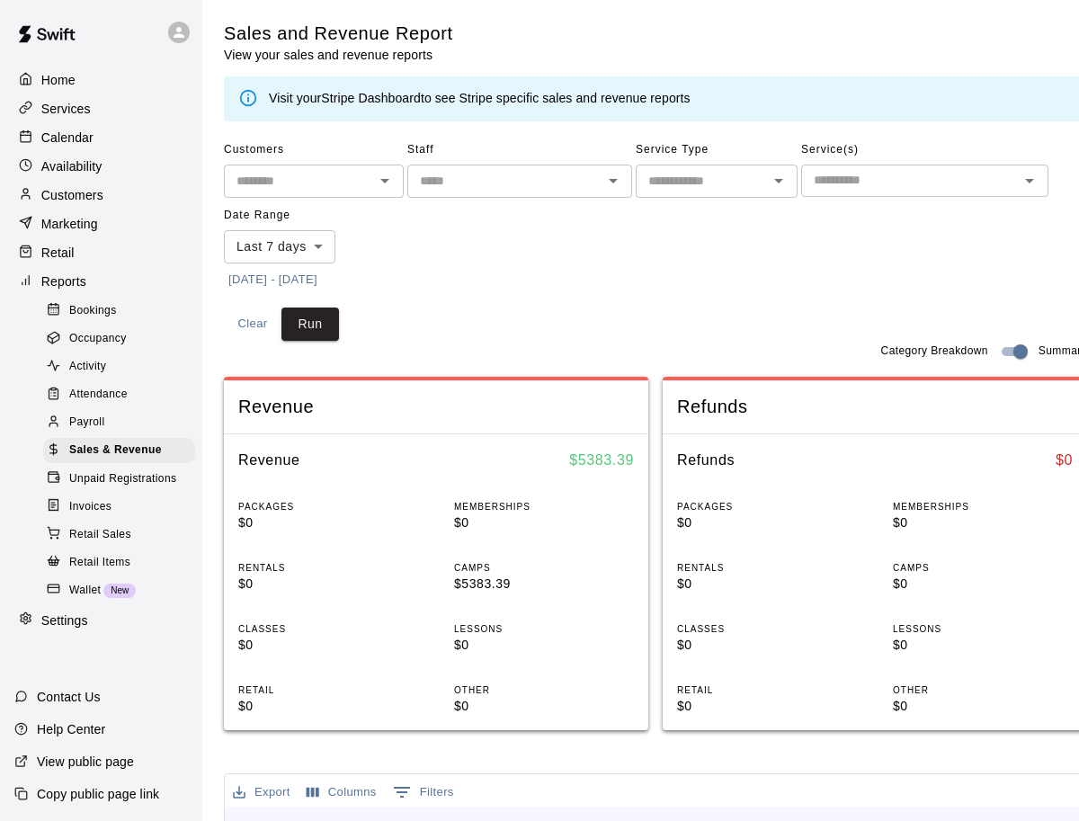
click at [130, 426] on div "Payroll" at bounding box center [119, 422] width 152 height 25
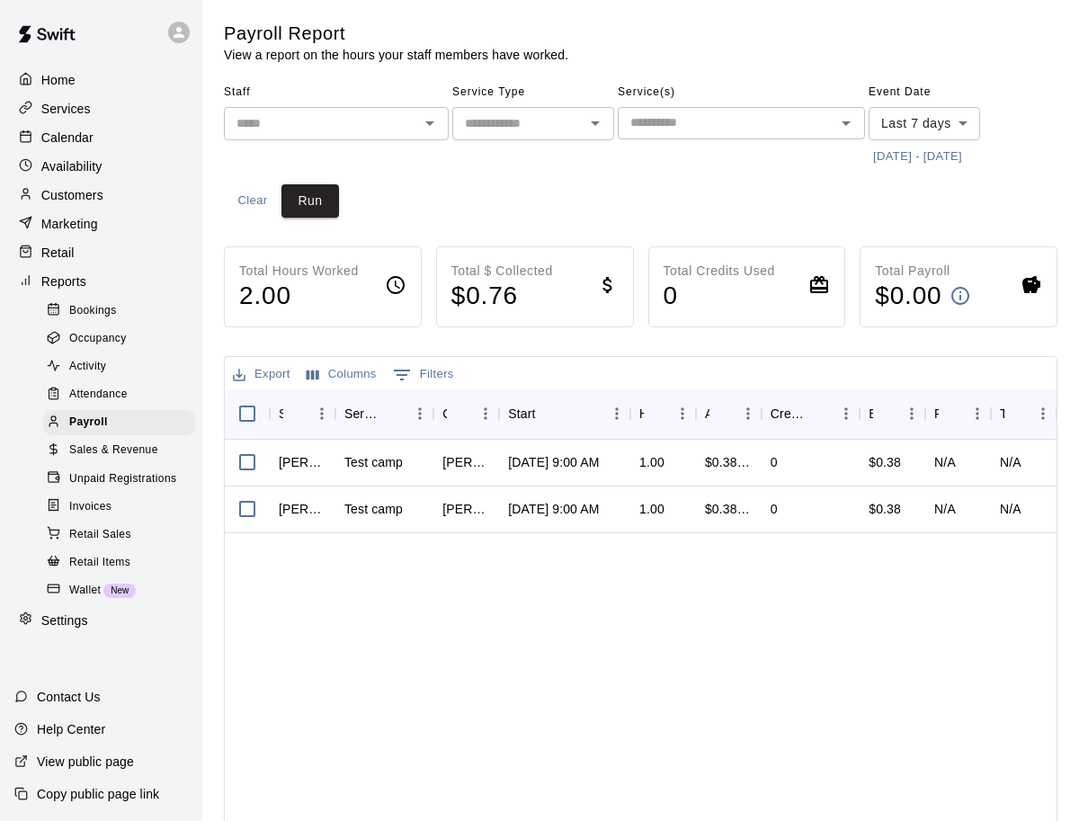
click at [125, 392] on span "Attendance" at bounding box center [98, 395] width 58 height 18
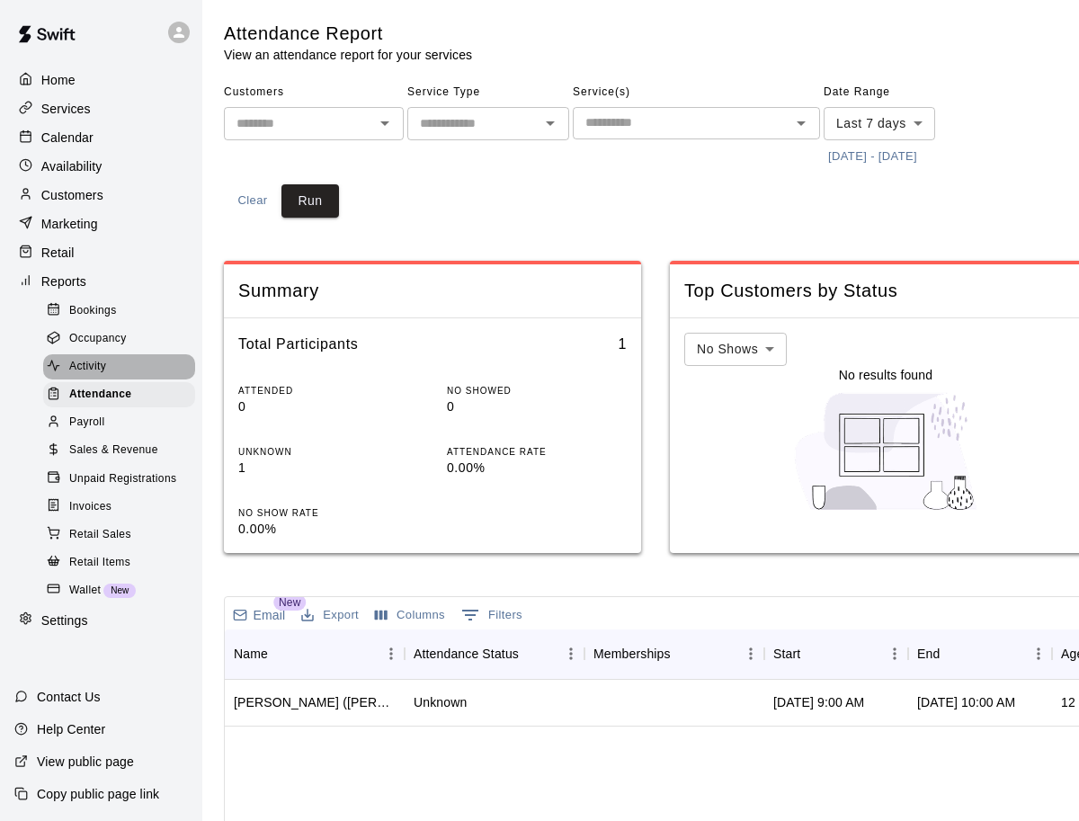
click at [113, 367] on div "Activity" at bounding box center [119, 366] width 152 height 25
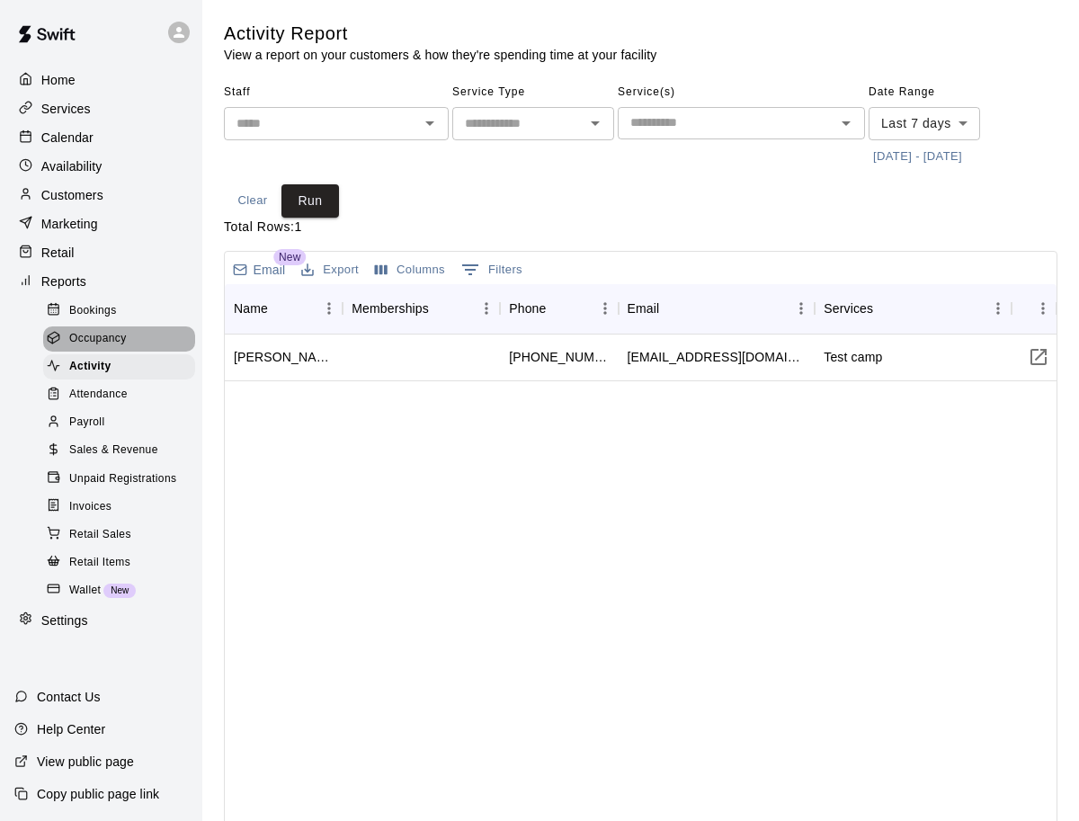
click at [101, 327] on div "Occupancy" at bounding box center [119, 338] width 152 height 25
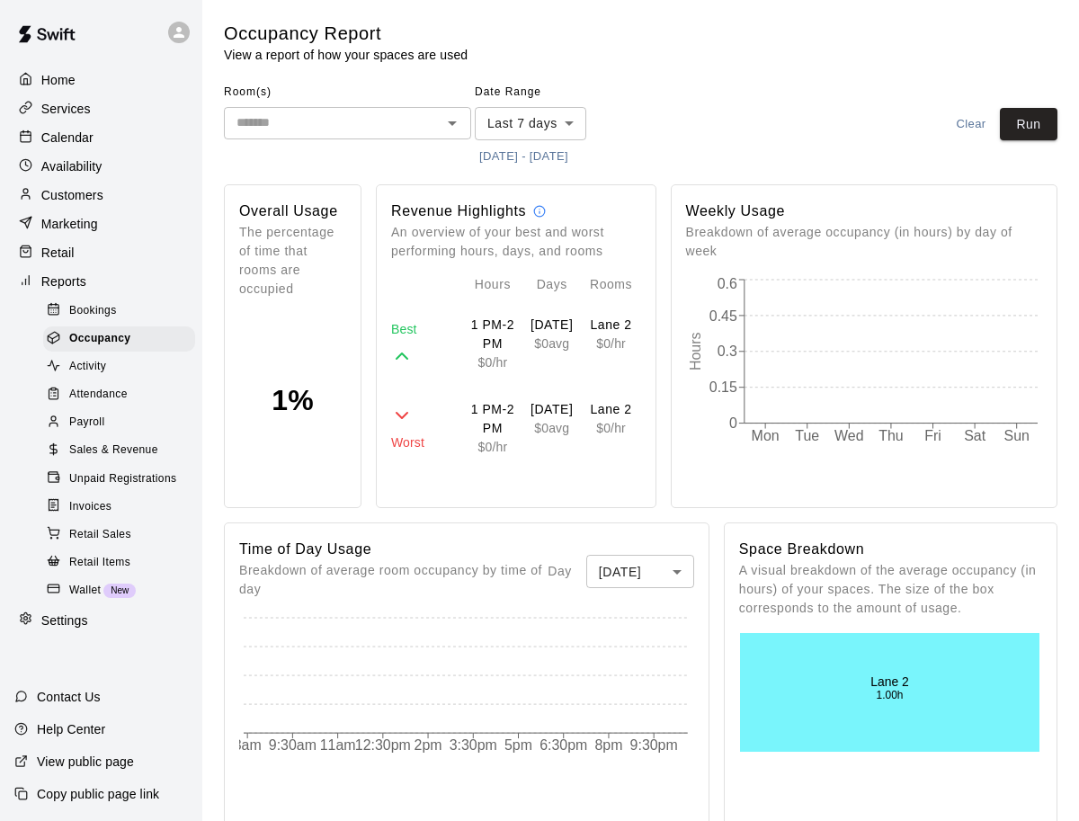
click at [103, 302] on span "Bookings" at bounding box center [93, 311] width 48 height 18
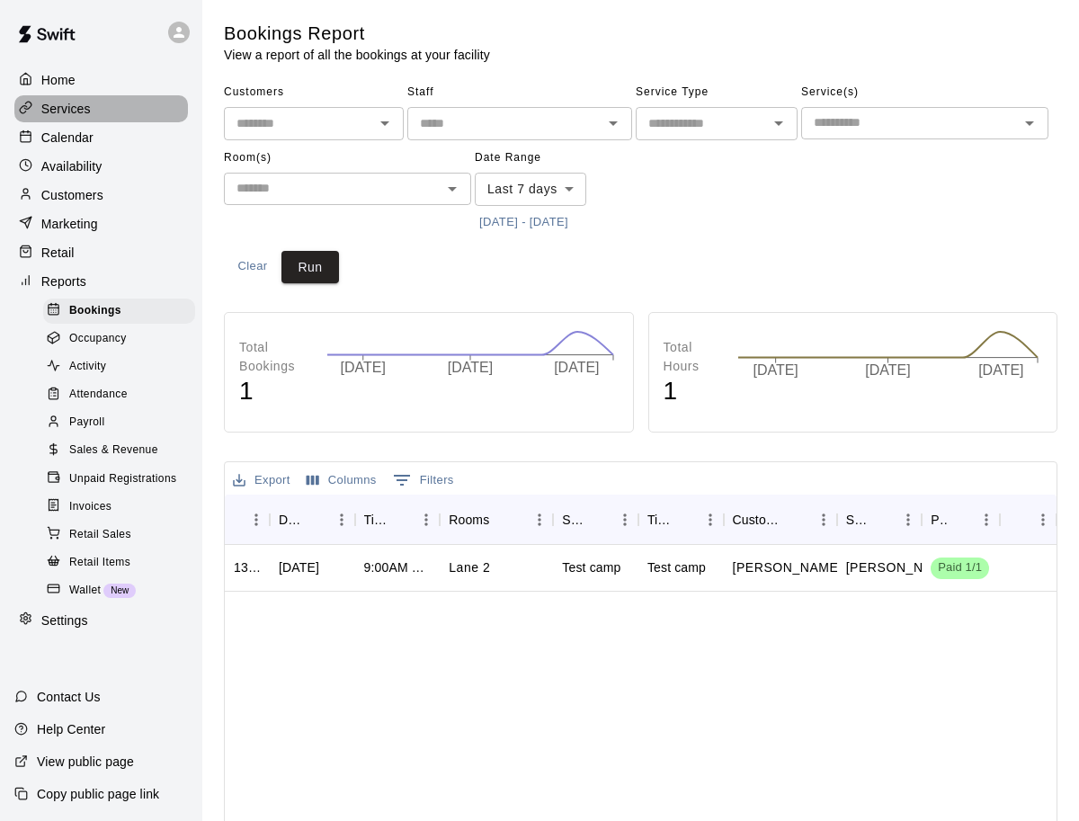
click at [69, 111] on p "Services" at bounding box center [65, 109] width 49 height 18
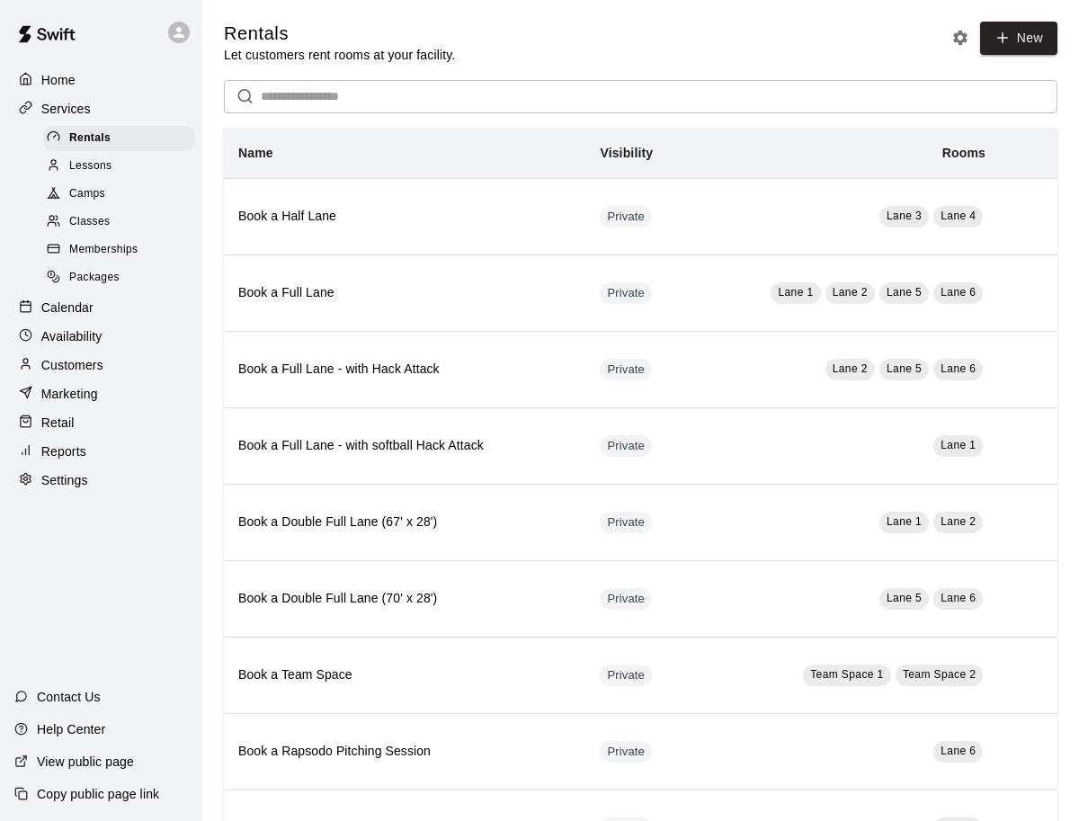
click at [130, 181] on link "Camps" at bounding box center [122, 195] width 159 height 28
